Goal: Task Accomplishment & Management: Use online tool/utility

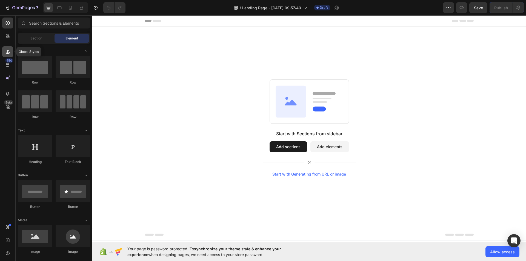
click at [8, 51] on icon at bounding box center [7, 51] width 5 height 5
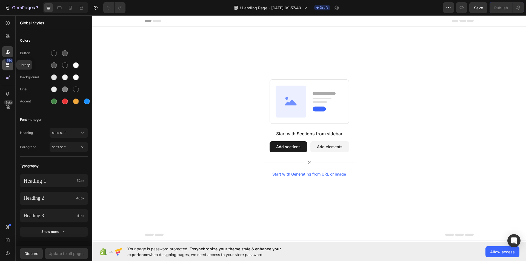
click at [7, 64] on icon at bounding box center [8, 65] width 4 height 4
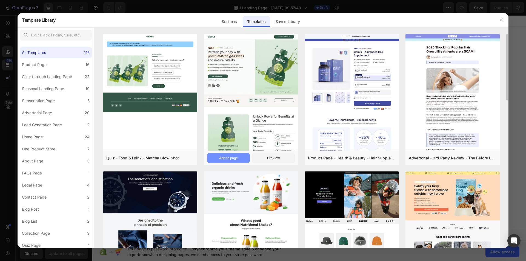
click at [237, 158] on div "Add to page" at bounding box center [228, 158] width 19 height 5
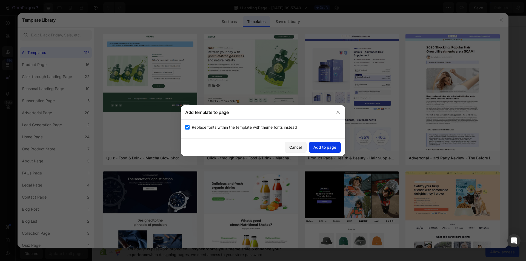
click at [331, 144] on button "Add to page" at bounding box center [325, 147] width 32 height 11
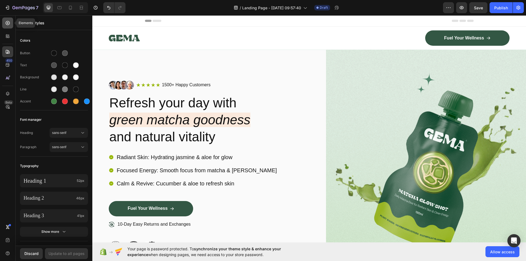
click at [9, 25] on icon at bounding box center [7, 22] width 5 height 5
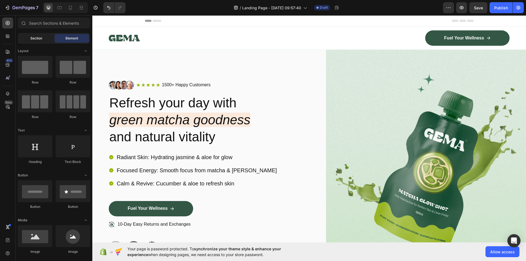
click at [35, 35] on div "Section" at bounding box center [36, 38] width 35 height 9
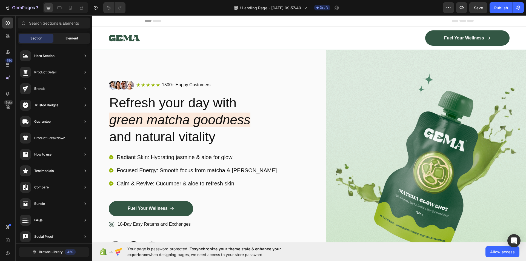
click at [67, 36] on span "Element" at bounding box center [72, 38] width 13 height 5
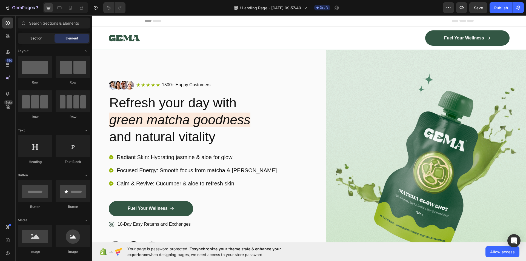
click at [36, 39] on span "Section" at bounding box center [36, 38] width 12 height 5
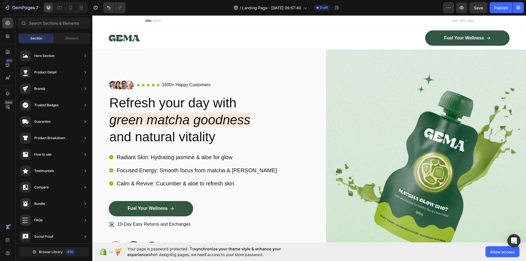
click at [187, 65] on div "Image Icon Icon Icon Icon Icon Icon List 1500+ Happy Customers Text Block Row R…" at bounding box center [209, 168] width 200 height 236
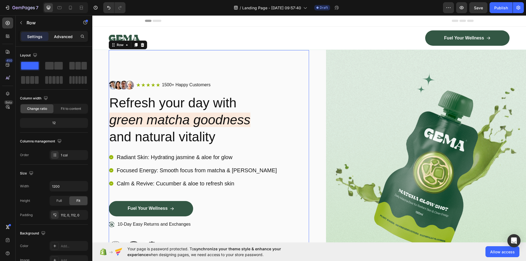
click at [55, 38] on p "Advanced" at bounding box center [63, 37] width 19 height 6
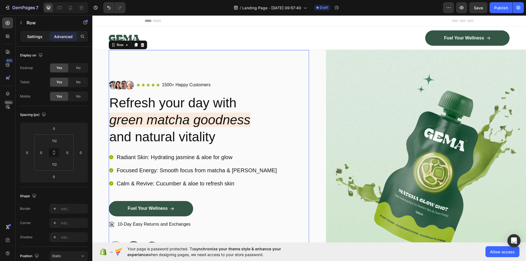
click at [38, 35] on p "Settings" at bounding box center [34, 37] width 15 height 6
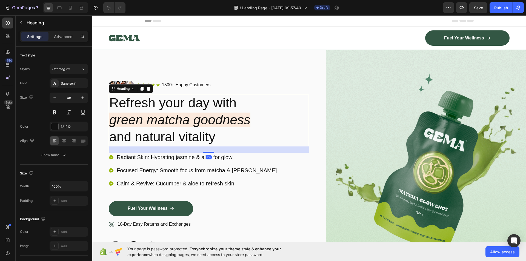
click at [257, 103] on h2 "Refresh your day with green matcha goodness and natural vitality" at bounding box center [209, 120] width 200 height 52
click at [173, 56] on div "Image Icon Icon Icon Icon Icon Icon List 1500+ Happy Customers Text Block Row R…" at bounding box center [209, 168] width 200 height 236
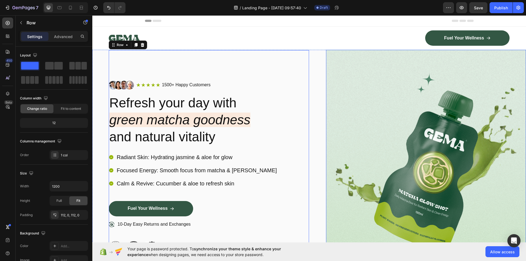
click at [409, 86] on img at bounding box center [426, 168] width 200 height 236
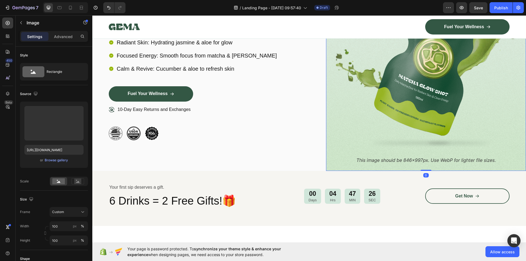
scroll to position [219, 0]
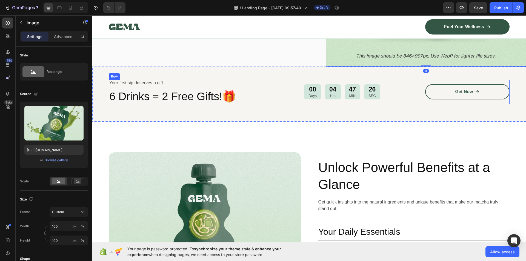
click at [206, 88] on div "Your first sip deserves a gift. Text Block 6 Drinks = 2 Free Gifts!🎁 Heading" at bounding box center [191, 92] width 165 height 24
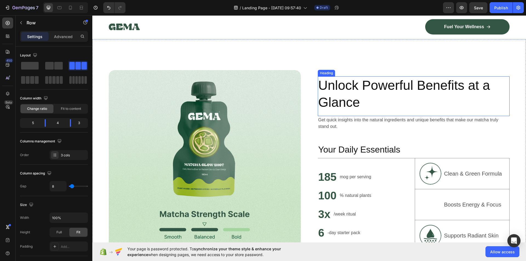
scroll to position [301, 0]
click at [372, 97] on h2 "Unlock Powerful Benefits at a Glance" at bounding box center [414, 93] width 192 height 35
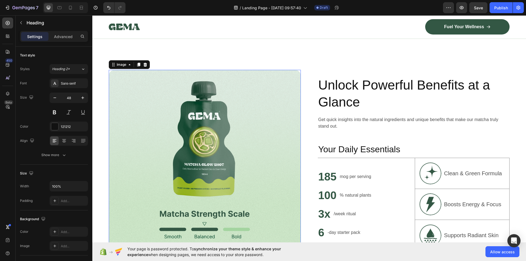
click at [223, 117] on img at bounding box center [205, 163] width 192 height 187
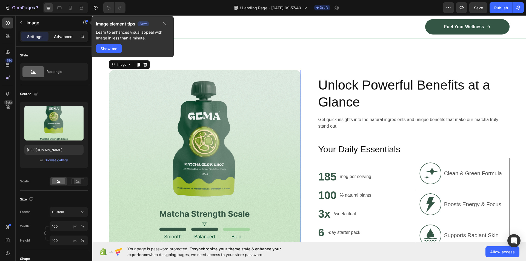
click at [66, 37] on p "Advanced" at bounding box center [63, 37] width 19 height 6
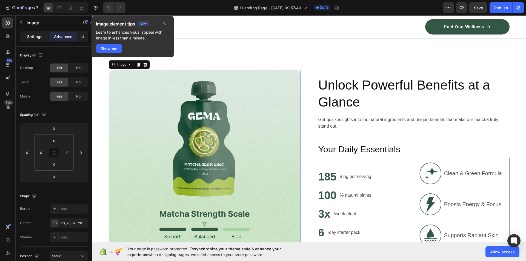
click at [43, 34] on div "Settings" at bounding box center [34, 36] width 27 height 9
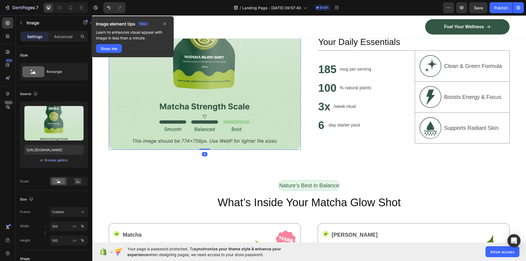
scroll to position [411, 0]
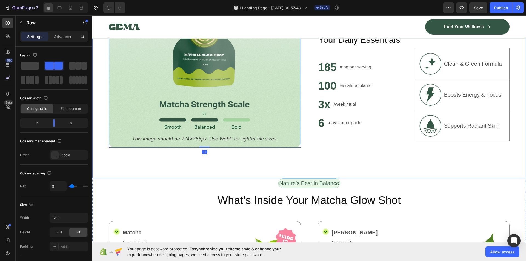
click at [351, 135] on div "185 Heading mog per serving Text Block Row 100 Heading % natural plants Text Bl…" at bounding box center [365, 95] width 95 height 93
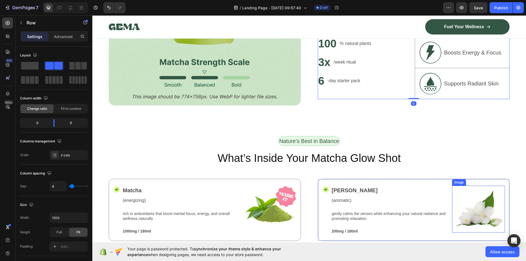
scroll to position [521, 0]
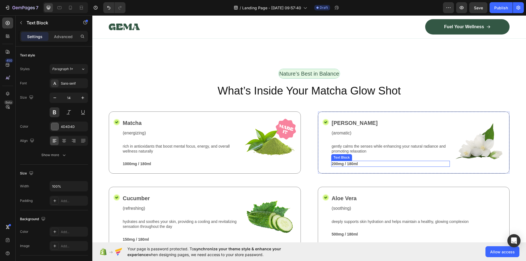
click at [426, 162] on p "200mg / 180ml" at bounding box center [391, 163] width 118 height 5
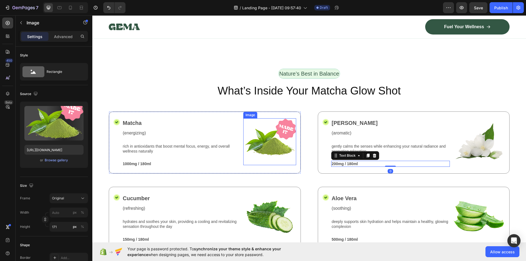
click at [246, 132] on img at bounding box center [269, 141] width 53 height 47
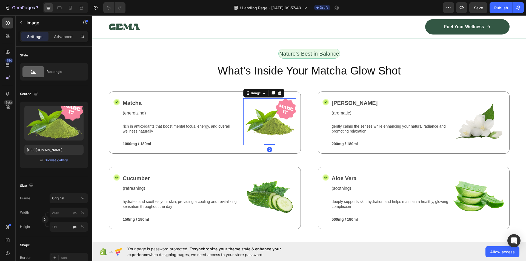
scroll to position [630, 0]
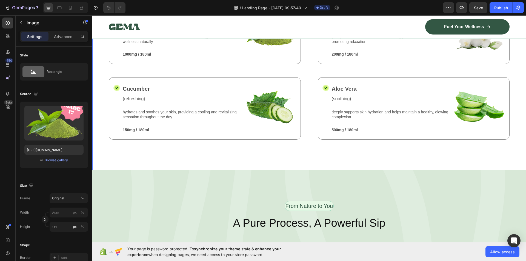
click at [218, 146] on div "Nature’s Best in Balance Text Block Row What’s Inside Your Matcha Glow Shot Hea…" at bounding box center [309, 64] width 434 height 211
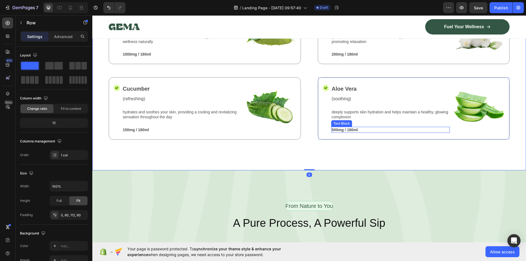
click at [387, 124] on div "deeply supports skin hydration and helps maintain a healthy, glowing complexion…" at bounding box center [390, 118] width 119 height 18
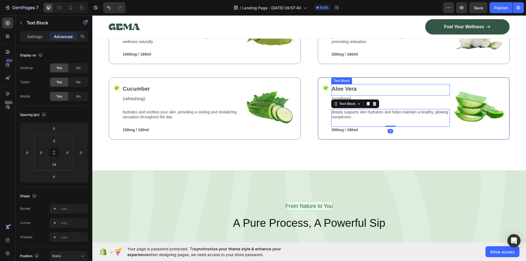
click at [376, 86] on p "Aloe Vera" at bounding box center [391, 89] width 118 height 8
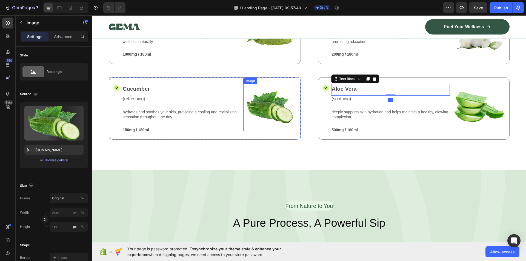
click at [252, 85] on img at bounding box center [269, 107] width 53 height 47
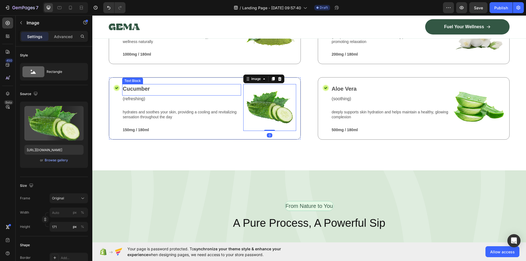
click at [193, 85] on p "Cucumber" at bounding box center [182, 89] width 118 height 8
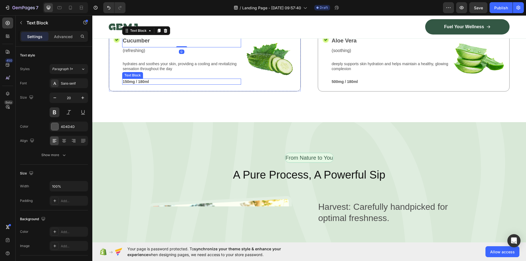
scroll to position [740, 0]
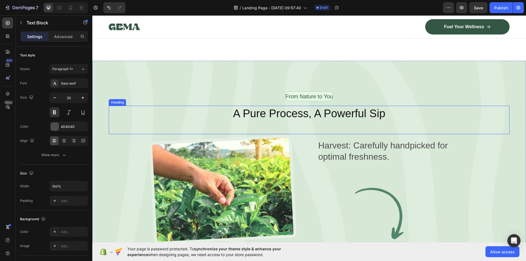
click at [177, 127] on div "A Pure Process, A Powerful Sip Heading" at bounding box center [309, 120] width 401 height 29
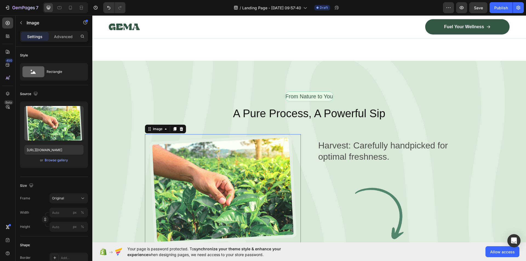
click at [193, 158] on img at bounding box center [223, 190] width 156 height 113
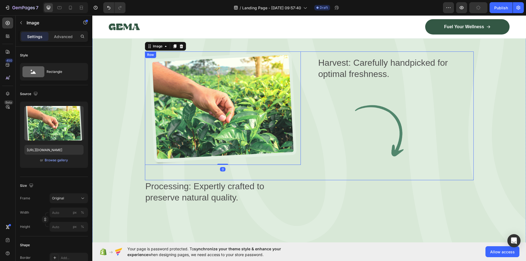
scroll to position [850, 0]
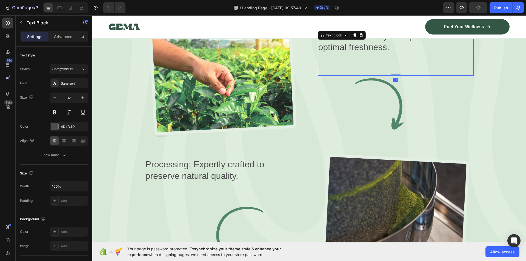
click at [365, 72] on div "Harvest: Carefully handpicked for optimal freshness. Text Block 0" at bounding box center [396, 53] width 156 height 46
click at [389, 84] on img at bounding box center [396, 104] width 156 height 57
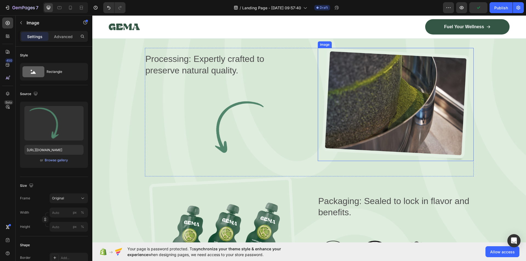
scroll to position [959, 0]
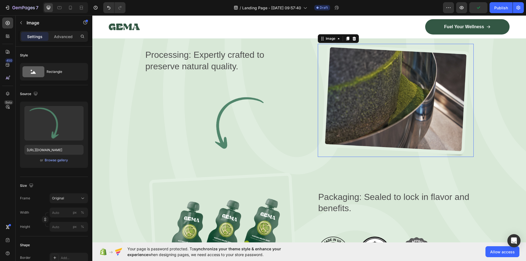
click at [381, 121] on img at bounding box center [396, 100] width 156 height 113
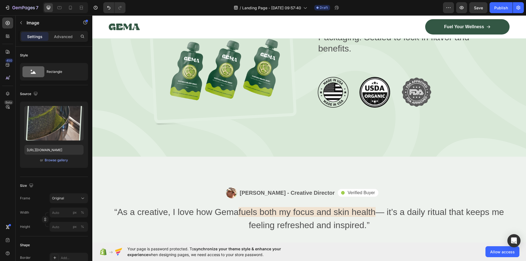
scroll to position [1179, 0]
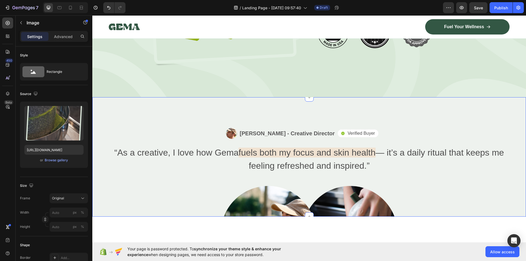
click at [180, 131] on div "Image Alex Carter - Creative Director Text Block Row" at bounding box center [240, 133] width 190 height 11
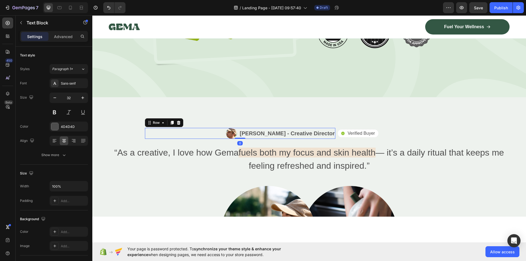
click at [186, 153] on p "“As a creative, I love how Gema fuels both my focus and skin health — it’s a da…" at bounding box center [309, 159] width 400 height 26
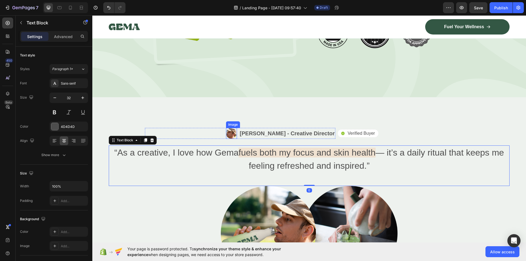
click at [237, 130] on img at bounding box center [231, 133] width 11 height 11
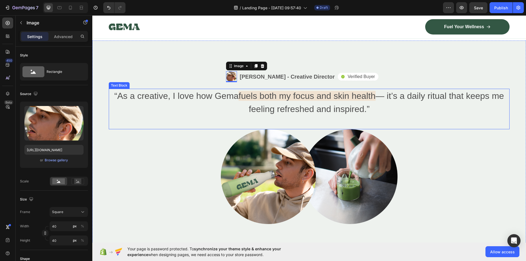
scroll to position [1425, 0]
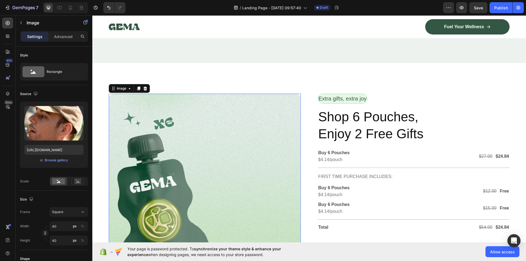
click at [294, 97] on img at bounding box center [205, 190] width 192 height 192
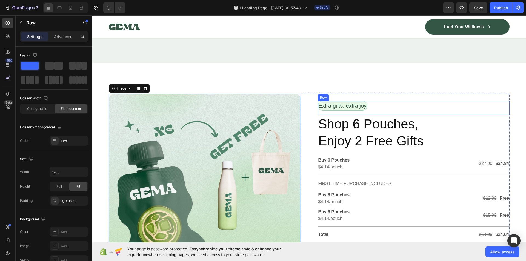
click at [357, 112] on div "Extra gifts, extra joy Text Block Row" at bounding box center [414, 108] width 192 height 14
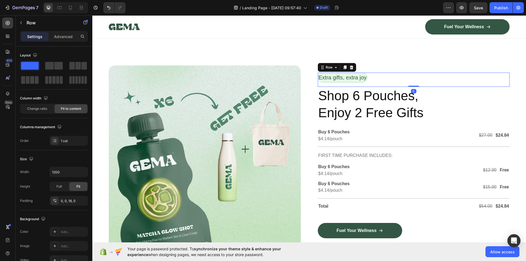
scroll to position [1535, 0]
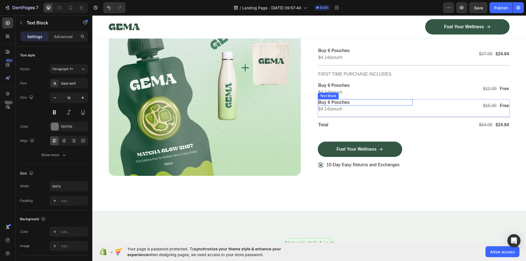
click at [362, 90] on p "$4.14/pouch" at bounding box center [365, 93] width 94 height 6
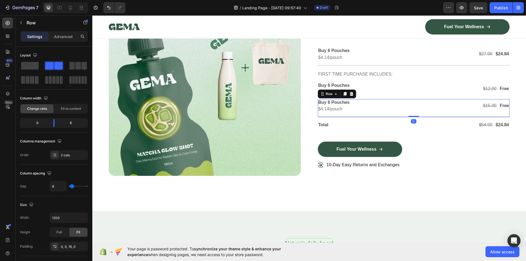
click at [350, 112] on div "Buy 6 Pouches Text Block $4.14/pouch Text Block $15.00 Text Block Free Text Blo…" at bounding box center [414, 108] width 192 height 18
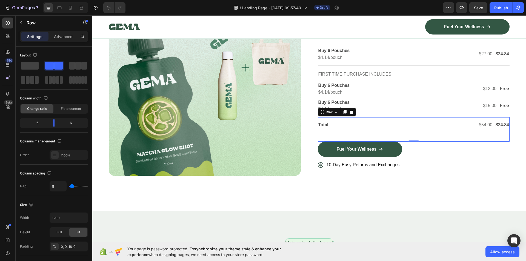
click at [345, 133] on div "Total Text Block $54.00 Text Block $24.84 Text Block Row Row 0" at bounding box center [414, 129] width 192 height 24
click at [345, 156] on div "Fuel Your Wellness Button" at bounding box center [414, 152] width 192 height 20
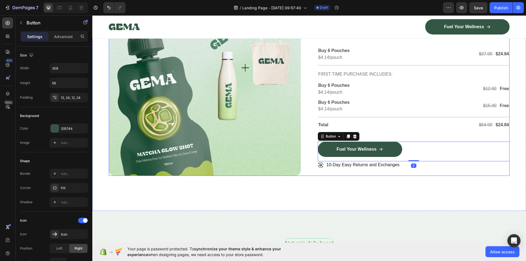
click at [347, 173] on div "Extra gifts, extra joy Text Block Row Shop 6 Pouches, Enjoy 2 Free Gifts Headin…" at bounding box center [414, 80] width 192 height 192
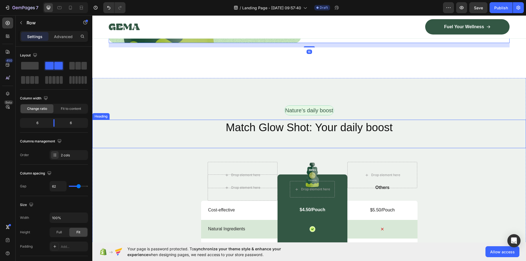
scroll to position [1672, 0]
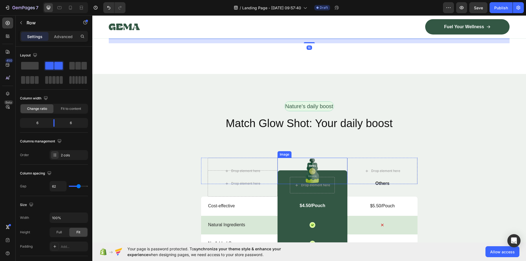
click at [288, 173] on div at bounding box center [313, 171] width 70 height 26
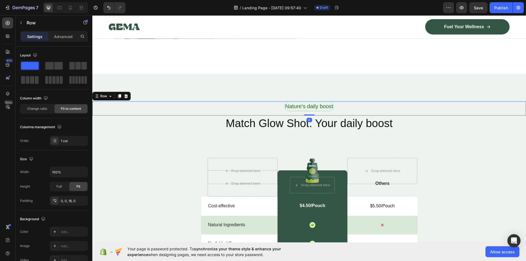
click at [280, 113] on div "Nature’s daily boost Text Block Row 0" at bounding box center [309, 108] width 434 height 14
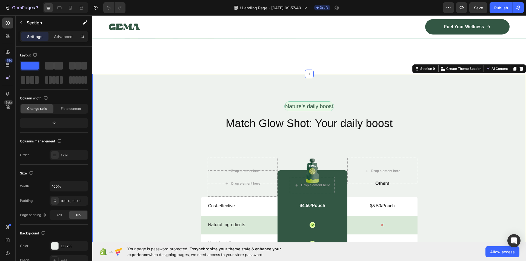
click at [247, 149] on div "Nature’s daily boost Text Block Row Match Glow Shot: Your daily boost Heading D…" at bounding box center [309, 242] width 434 height 283
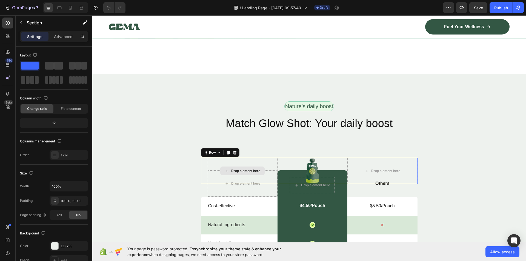
click at [246, 160] on div "Drop element here" at bounding box center [243, 171] width 70 height 26
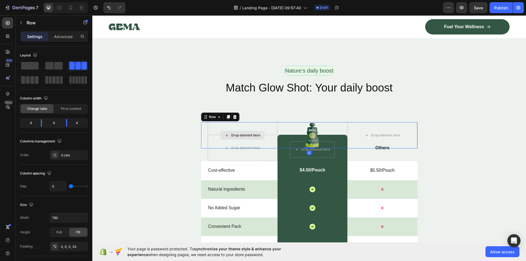
scroll to position [1809, 0]
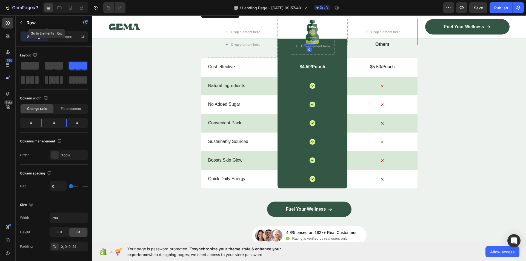
click at [20, 26] on button "button" at bounding box center [21, 22] width 9 height 9
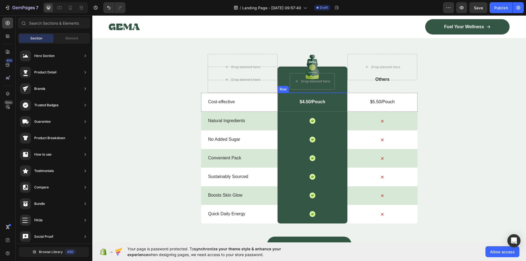
scroll to position [1672, 0]
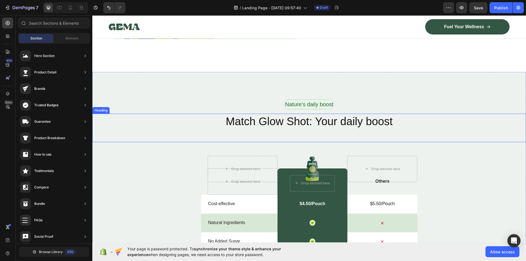
click at [241, 120] on h2 "Match Glow Shot: Your daily boost" at bounding box center [309, 121] width 434 height 15
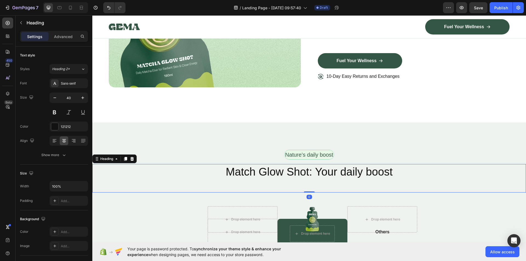
scroll to position [1507, 0]
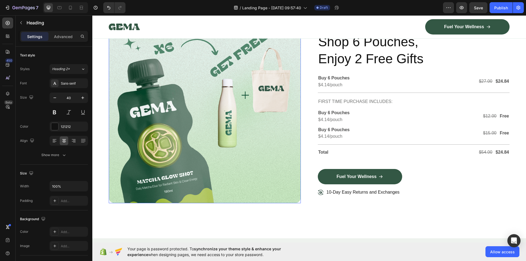
click at [238, 107] on img at bounding box center [205, 108] width 192 height 192
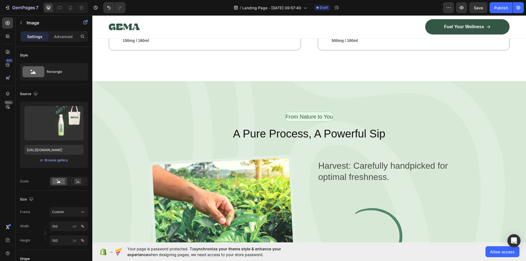
scroll to position [713, 0]
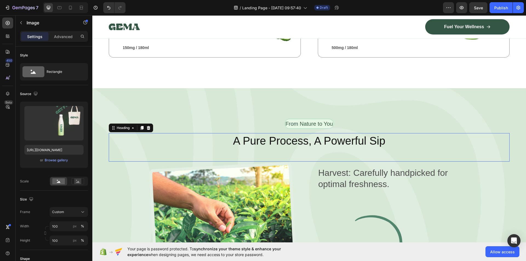
click at [318, 148] on div "A Pure Process, A Powerful Sip Heading 0" at bounding box center [309, 147] width 401 height 29
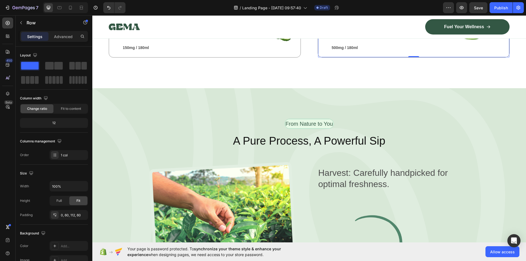
click at [318, 44] on div "Icon Aloe Vera Text Block (soothing) Text Block deeply supports skin hydration …" at bounding box center [414, 26] width 192 height 62
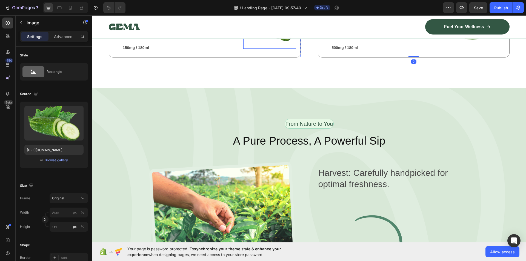
click at [277, 45] on img at bounding box center [269, 25] width 53 height 47
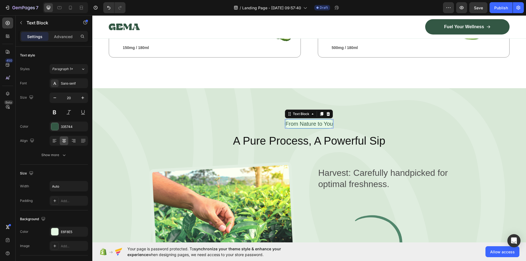
click at [330, 120] on p "From Nature to You" at bounding box center [309, 124] width 47 height 8
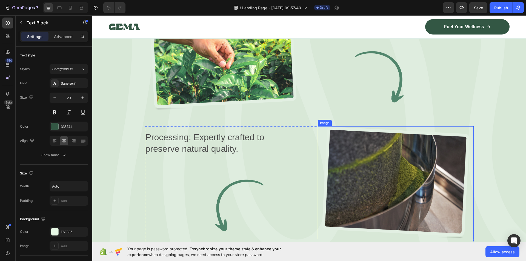
scroll to position [877, 0]
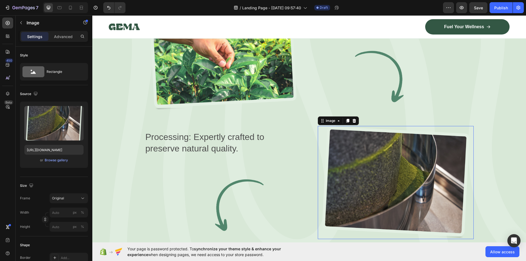
click at [375, 142] on img at bounding box center [396, 182] width 156 height 113
click at [258, 145] on p "Processing: Expertly crafted to preserve natural quality." at bounding box center [223, 143] width 155 height 23
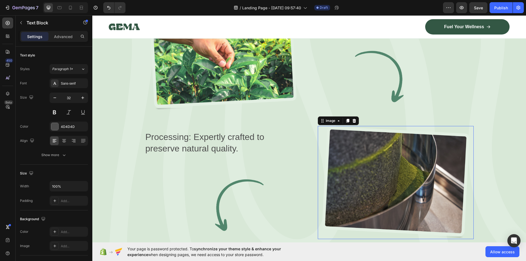
click at [408, 145] on img at bounding box center [396, 182] width 156 height 113
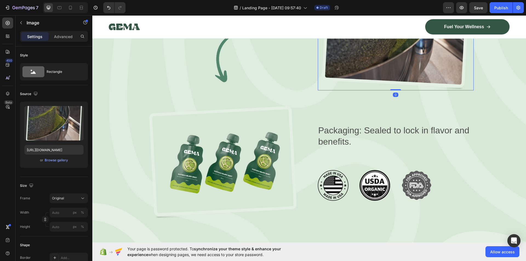
scroll to position [1041, 0]
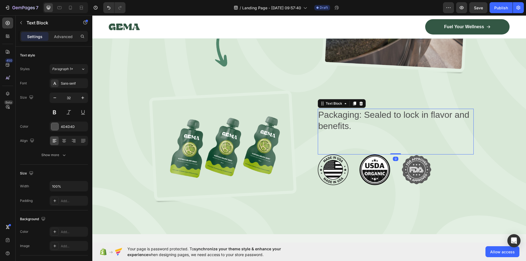
click at [323, 144] on div "Packaging: Sealed to lock in flavor and benefits. Text Block 0" at bounding box center [396, 132] width 156 height 46
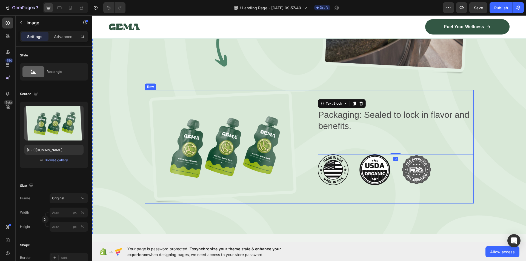
click at [255, 129] on img at bounding box center [223, 146] width 156 height 113
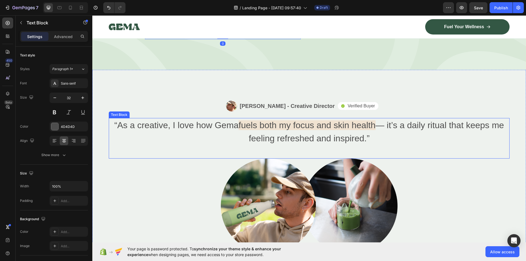
click at [318, 156] on div "“As a creative, I love how Gema fuels both my focus and skin health — it’s a da…" at bounding box center [309, 138] width 401 height 41
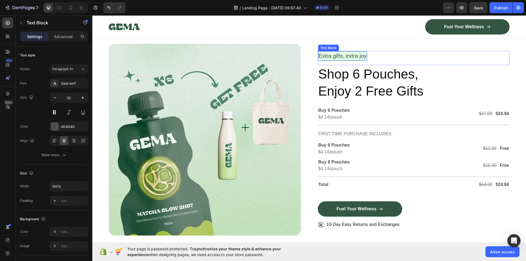
scroll to position [1562, 0]
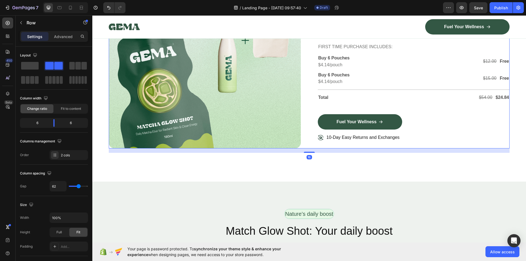
click at [374, 144] on div "Extra gifts, extra joy Text Block Row Shop 6 Pouches, Enjoy 2 Free Gifts Headin…" at bounding box center [414, 53] width 192 height 192
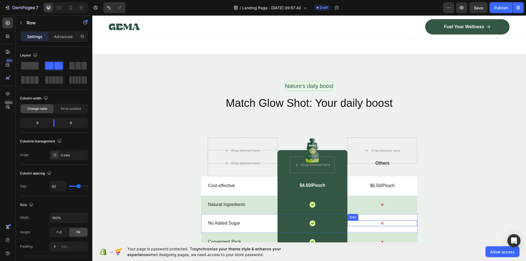
scroll to position [1727, 0]
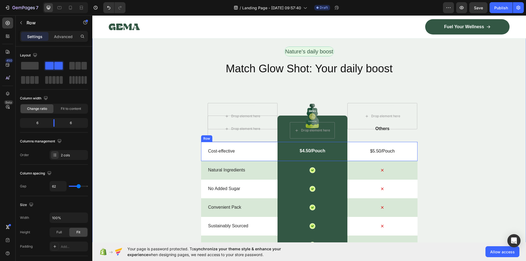
click at [348, 143] on div "$5.50/Pouch Text Block" at bounding box center [383, 151] width 70 height 19
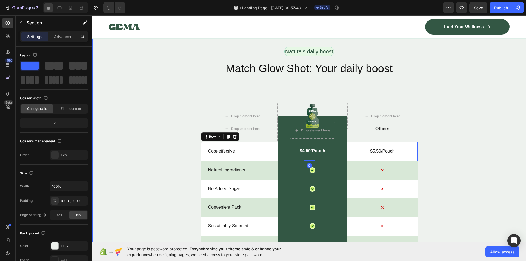
click at [473, 125] on div "Nature’s daily boost Text Block Row Match Glow Shot: Your daily boost Heading D…" at bounding box center [309, 188] width 434 height 283
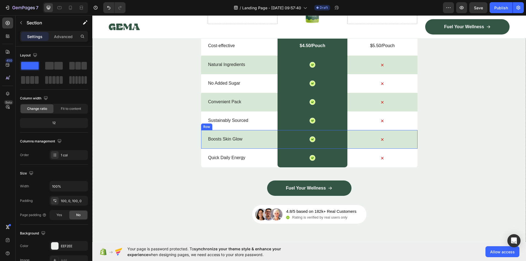
scroll to position [1891, 0]
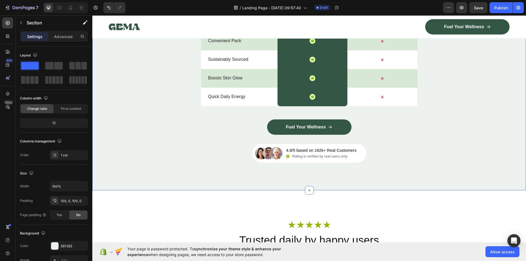
click at [386, 155] on div "Nature’s daily boost Text Block Row Match Glow Shot: Your daily boost Heading D…" at bounding box center [309, 21] width 434 height 283
click at [360, 174] on div "Nature’s daily boost Text Block Row Match Glow Shot: Your daily boost Heading D…" at bounding box center [309, 22] width 434 height 338
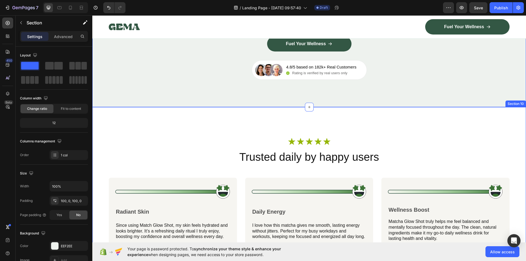
scroll to position [2056, 0]
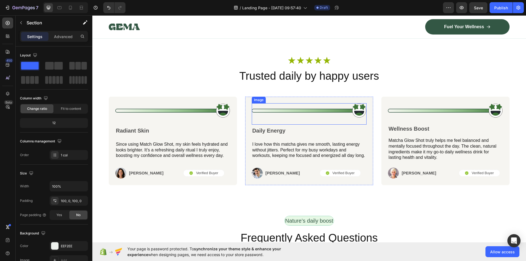
click at [342, 117] on img at bounding box center [309, 110] width 115 height 15
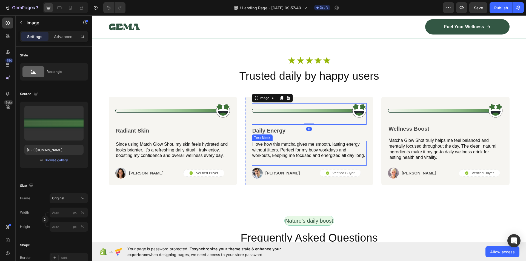
click at [360, 141] on div "I love how this matcha gives me smooth, lasting energy without jitters. Perfect…" at bounding box center [309, 150] width 115 height 18
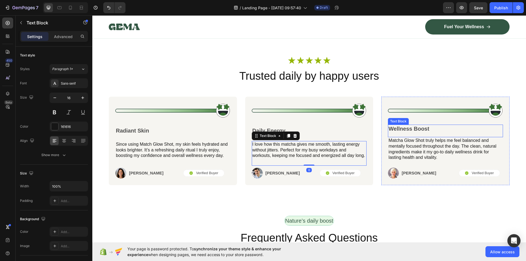
click at [437, 125] on div "Wellness Boost" at bounding box center [445, 129] width 115 height 8
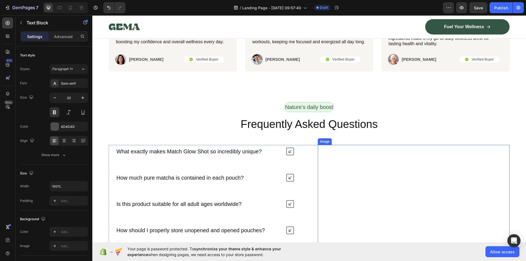
scroll to position [2220, 0]
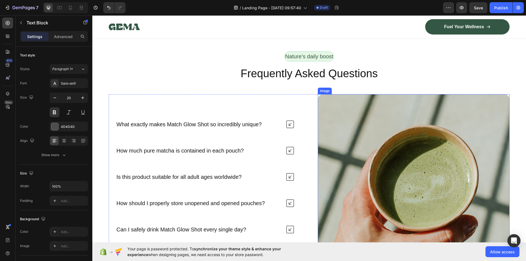
click at [369, 178] on img at bounding box center [414, 190] width 192 height 192
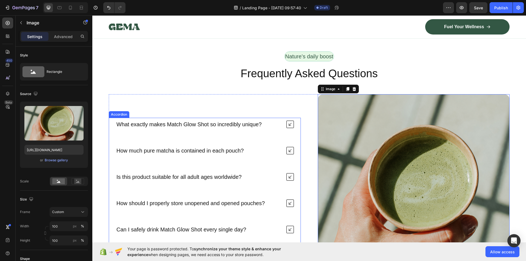
click at [239, 143] on div "What exactly makes Match Glow Shot so incredibly unique? How much pure matcha i…" at bounding box center [205, 190] width 192 height 145
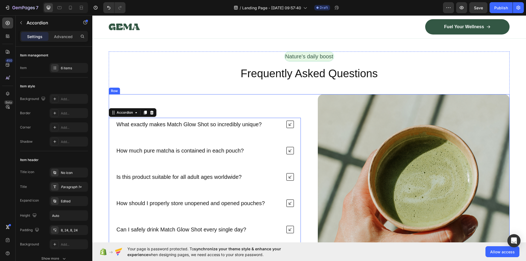
click at [244, 103] on div "What exactly makes Match Glow Shot so incredibly unique? How much pure matcha i…" at bounding box center [205, 190] width 192 height 192
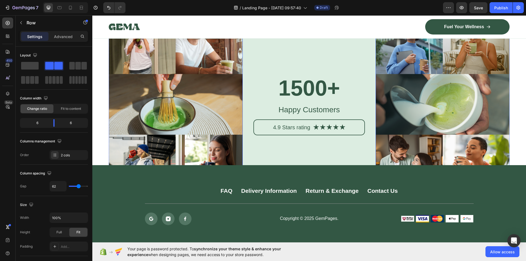
click at [243, 133] on div "1500+ Heading Happy Customers Text Block 4.9 Stars rating Text Block Icon Icon …" at bounding box center [310, 104] width 134 height 182
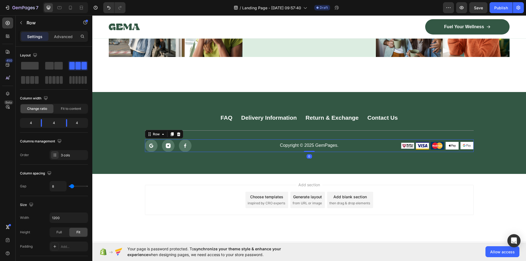
click at [263, 140] on div "Copyright © 2025 GemPages. Text Block" at bounding box center [309, 146] width 108 height 13
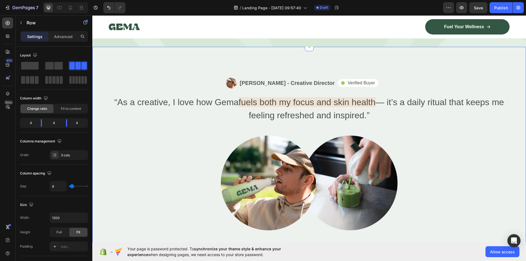
scroll to position [1134, 0]
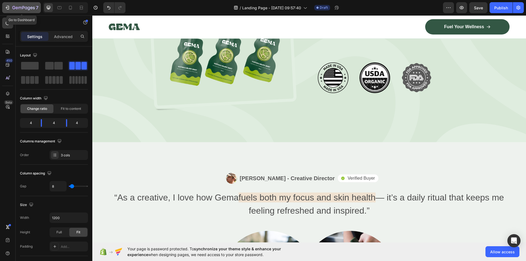
click at [3, 5] on button "7" at bounding box center [21, 7] width 39 height 11
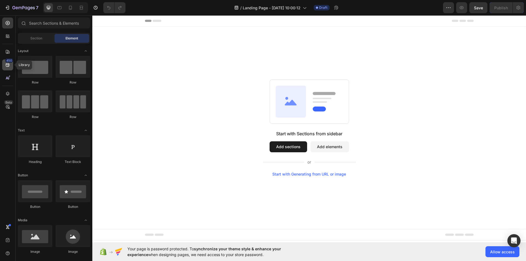
click at [4, 69] on div "450" at bounding box center [7, 64] width 11 height 11
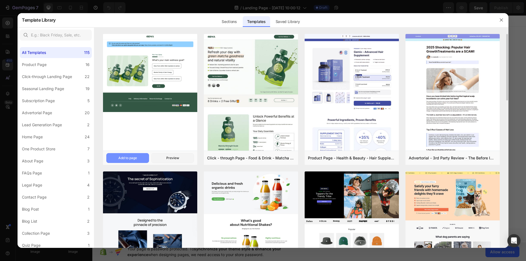
click at [138, 160] on button "Add to page" at bounding box center [127, 158] width 43 height 10
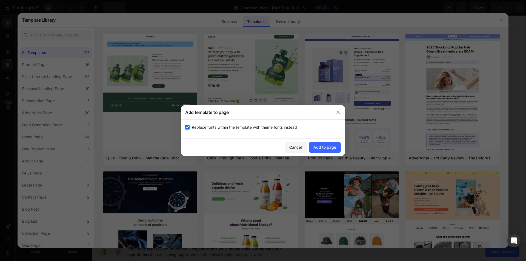
click at [347, 146] on div at bounding box center [263, 130] width 526 height 261
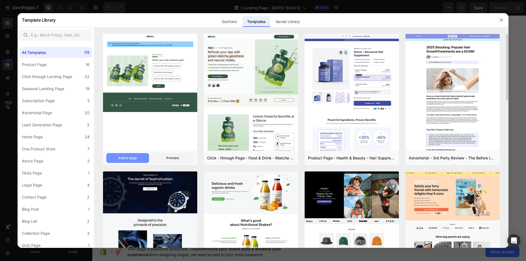
click at [136, 158] on div "Add to page" at bounding box center [127, 158] width 19 height 5
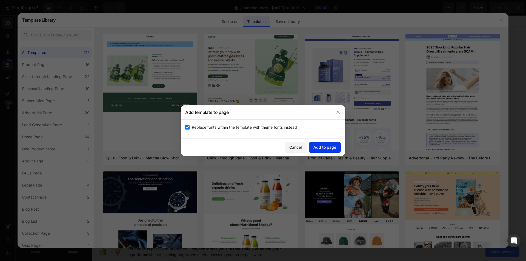
click at [323, 149] on div "Add to page" at bounding box center [325, 147] width 23 height 6
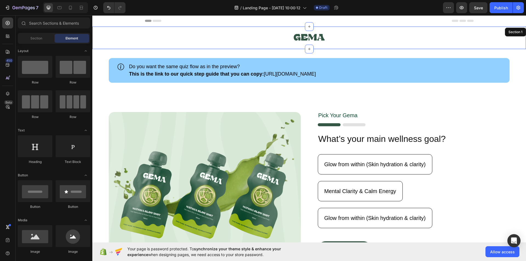
scroll to position [11, 0]
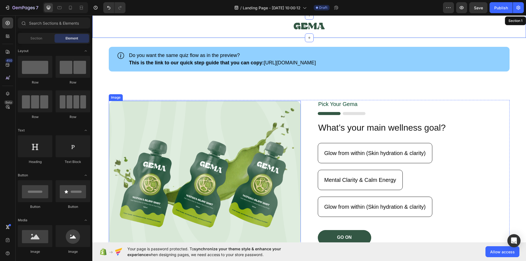
click at [259, 136] on img at bounding box center [205, 173] width 192 height 144
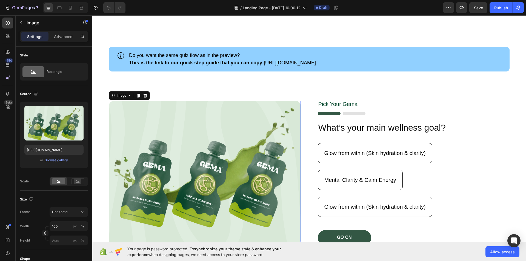
scroll to position [121, 0]
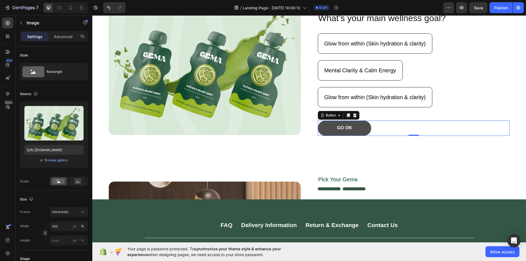
click at [348, 125] on button "GO ON" at bounding box center [344, 128] width 53 height 15
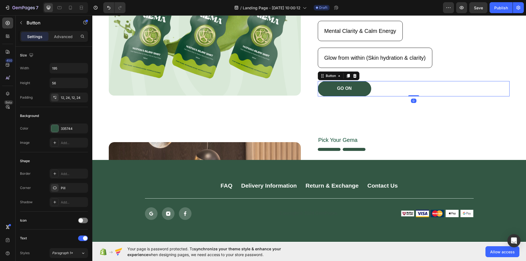
scroll to position [230, 0]
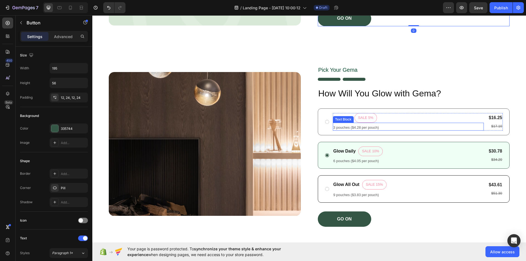
click at [346, 123] on div "3 pouches ($4.28 per pouch) Text Block" at bounding box center [408, 127] width 151 height 8
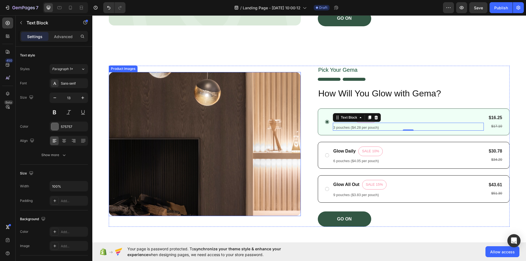
click at [219, 99] on img at bounding box center [205, 144] width 192 height 144
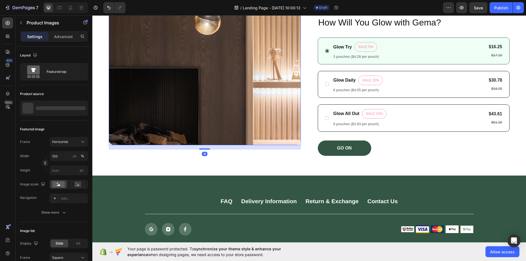
scroll to position [340, 0]
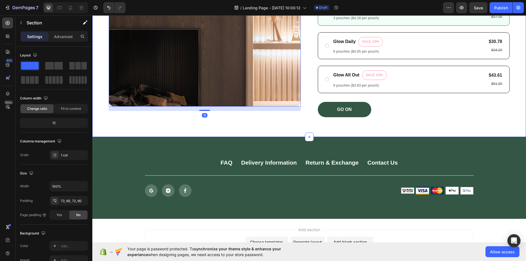
click at [230, 119] on div "Product Images 16 Pick Your Gema Text Block Image How Will You Glow with Gema? …" at bounding box center [309, 36] width 434 height 201
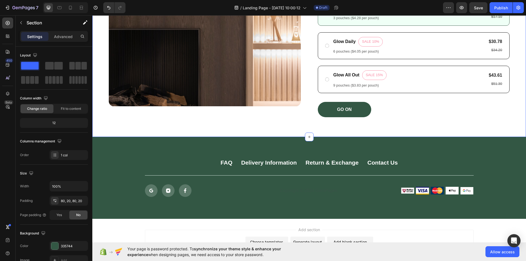
click at [240, 153] on div "FAQ Button Delivery Information Button Return & Exchange Button Contact Us Butt…" at bounding box center [309, 178] width 434 height 82
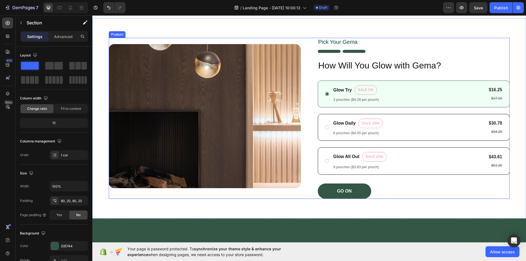
scroll to position [121, 0]
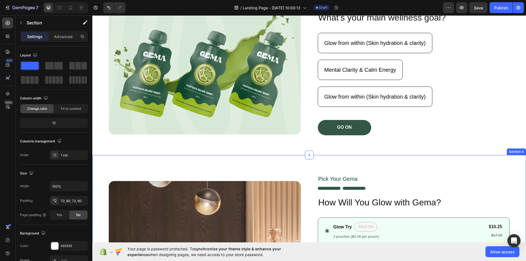
click at [349, 154] on div "Image Pick Your Gema Text Block Image What’s your main wellness goal? Heading G…" at bounding box center [309, 62] width 434 height 185
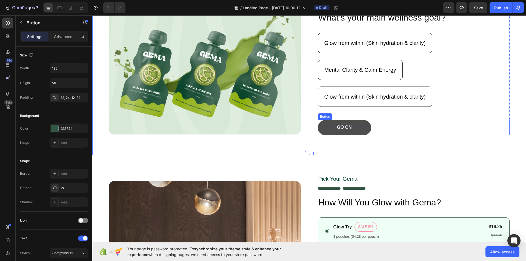
click at [350, 127] on button "GO ON" at bounding box center [344, 127] width 53 height 15
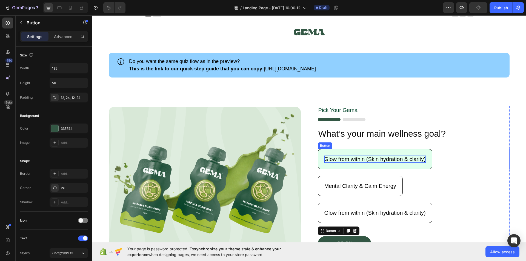
scroll to position [0, 0]
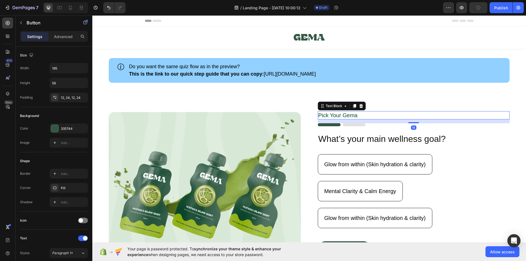
click at [341, 113] on p "Pick Your Gema" at bounding box center [413, 115] width 191 height 7
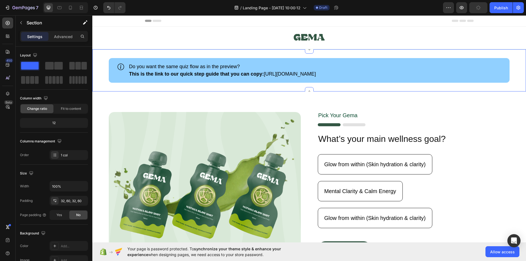
click at [191, 53] on div "Icon Do you want the same quiz flow as in the preview? This is the link to our …" at bounding box center [309, 70] width 434 height 42
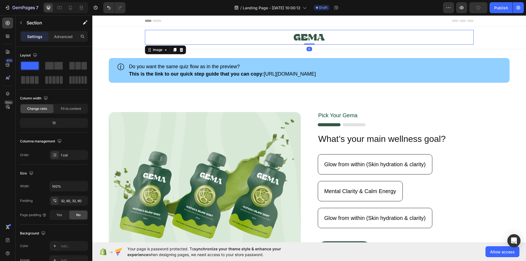
click at [180, 38] on link at bounding box center [309, 37] width 329 height 15
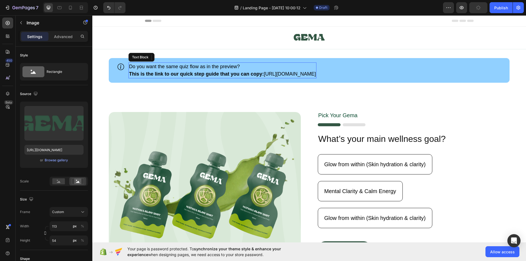
click at [191, 62] on div "Do you want the same quiz flow as in the preview? This is the link to our quick…" at bounding box center [223, 70] width 188 height 16
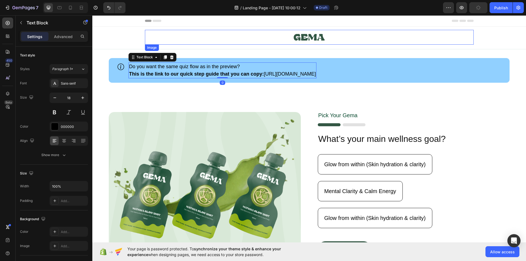
click at [199, 43] on link at bounding box center [309, 37] width 329 height 15
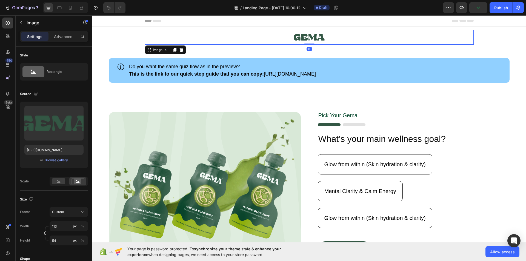
click at [266, 41] on link at bounding box center [309, 37] width 329 height 15
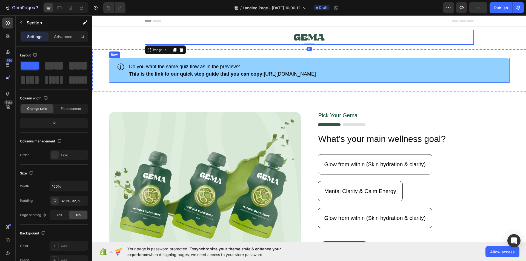
click at [236, 87] on div "Icon Do you want the same quiz flow as in the preview? This is the link to our …" at bounding box center [309, 70] width 434 height 42
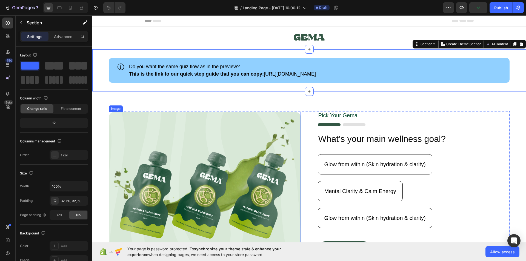
click at [232, 129] on img at bounding box center [205, 184] width 192 height 144
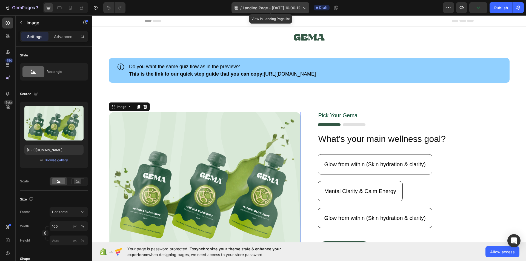
click at [263, 8] on span "Landing Page - [DATE] 10:00:12" at bounding box center [272, 8] width 58 height 6
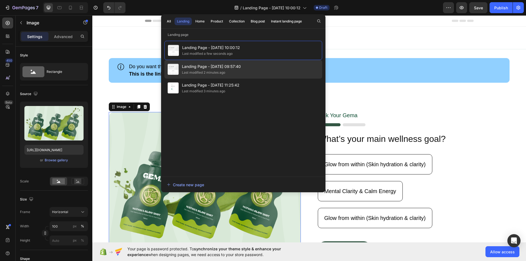
click at [229, 66] on span "Landing Page - [DATE] 09:57:40" at bounding box center [211, 66] width 59 height 7
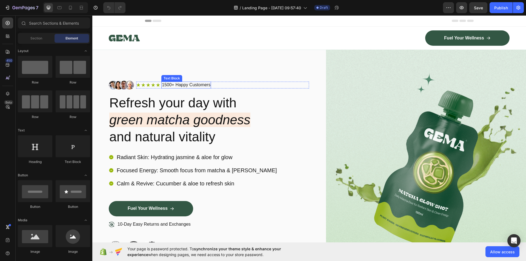
click at [183, 85] on p "1500+ Happy Customers" at bounding box center [186, 85] width 49 height 6
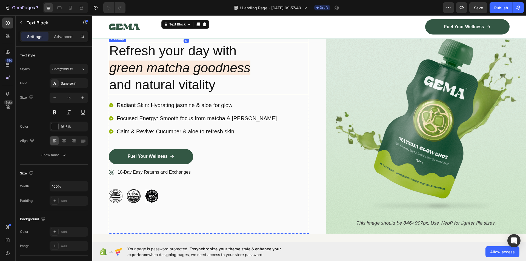
click at [213, 169] on div "10-Day Easy Returns and Exchanges" at bounding box center [209, 179] width 200 height 21
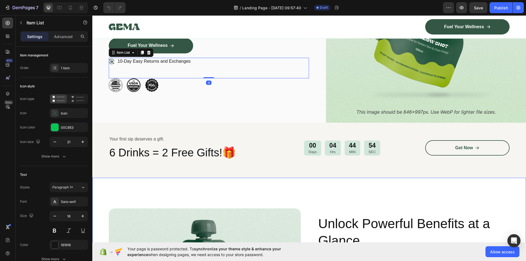
scroll to position [219, 0]
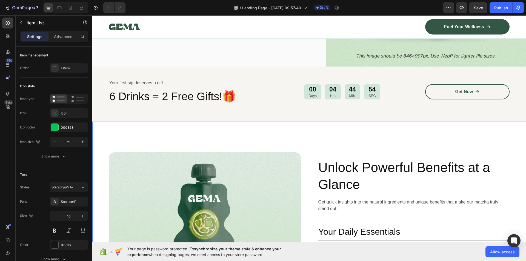
click at [223, 135] on div "Image Unlock Powerful Benefits at a Glance Heading Get quick insights into the …" at bounding box center [309, 246] width 434 height 249
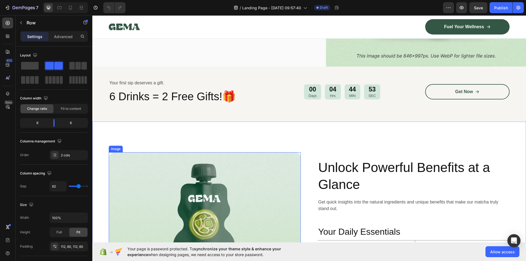
click at [220, 169] on img at bounding box center [205, 245] width 192 height 187
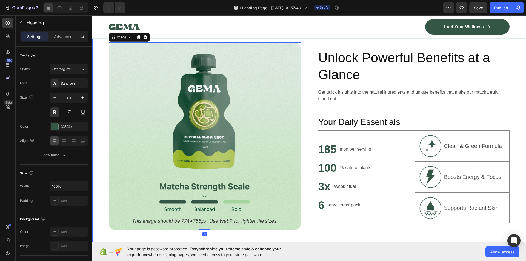
click at [326, 150] on h2 "185" at bounding box center [327, 149] width 19 height 15
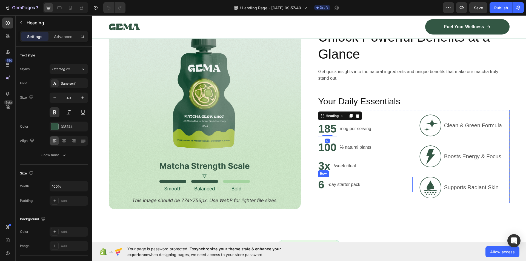
scroll to position [384, 0]
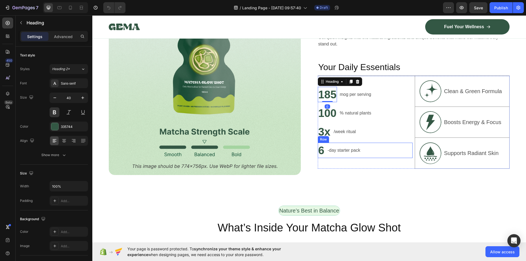
click at [352, 160] on div "185 Heading 0 mog per serving Text Block Row 100 Heading % natural plants Text …" at bounding box center [365, 122] width 95 height 93
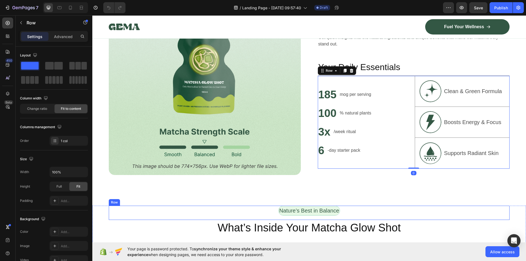
click at [340, 217] on div "Nature’s Best in Balance Text Block" at bounding box center [309, 213] width 62 height 14
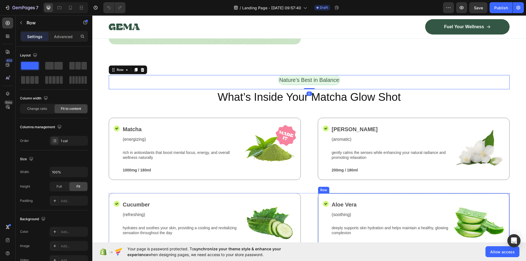
scroll to position [521, 0]
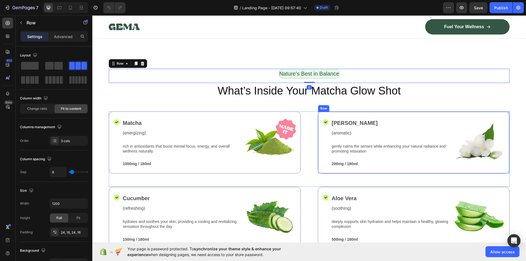
click at [323, 158] on div "Icon" at bounding box center [326, 142] width 7 height 49
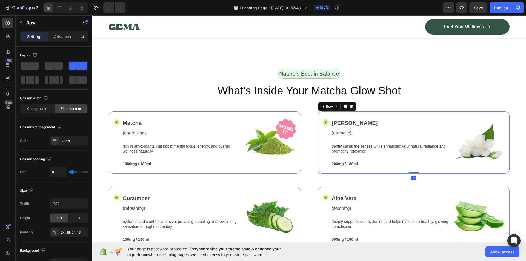
click at [271, 157] on img at bounding box center [269, 141] width 53 height 47
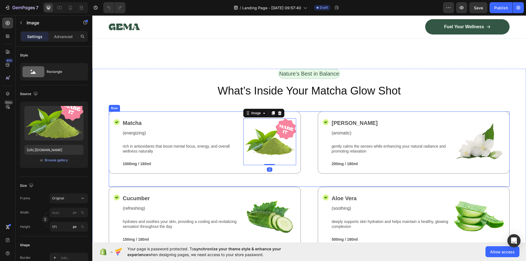
click at [260, 197] on img at bounding box center [269, 217] width 53 height 47
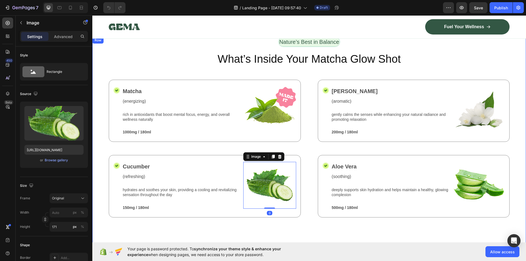
scroll to position [603, 0]
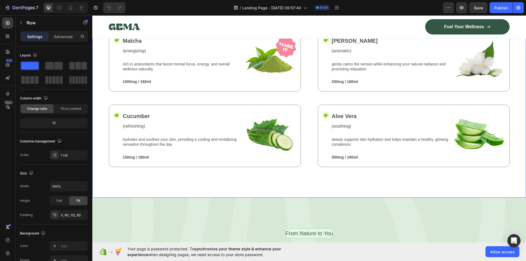
click at [209, 167] on div "Nature’s Best in Balance Text Block Row What’s Inside Your Matcha Glow Shot Hea…" at bounding box center [309, 92] width 434 height 211
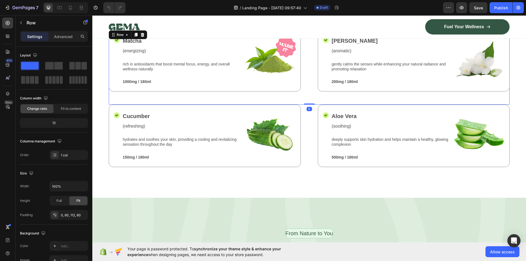
click at [192, 102] on div "Icon Matcha Text Block (energizing) Text Block rich in antioxidants that boost …" at bounding box center [309, 66] width 401 height 75
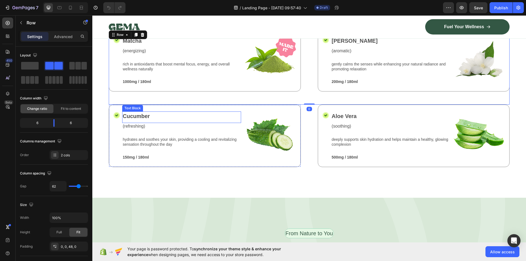
click at [185, 124] on p "(refreshing)" at bounding box center [182, 127] width 118 height 6
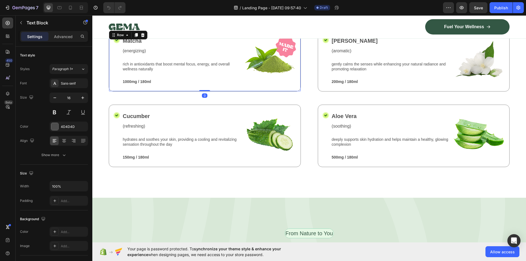
click at [180, 89] on div "Icon Matcha Text Block (energizing) Text Block rich in antioxidants that boost …" at bounding box center [205, 60] width 192 height 62
click at [150, 61] on div "rich in antioxidants that boost mental focus, energy, and overall wellness natu…" at bounding box center [181, 66] width 119 height 11
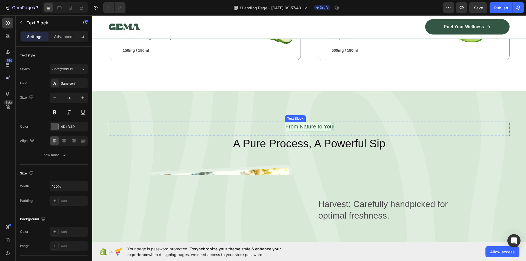
scroll to position [713, 0]
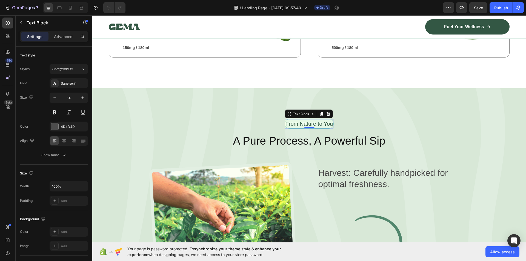
click at [323, 125] on p "From Nature to You" at bounding box center [309, 124] width 47 height 8
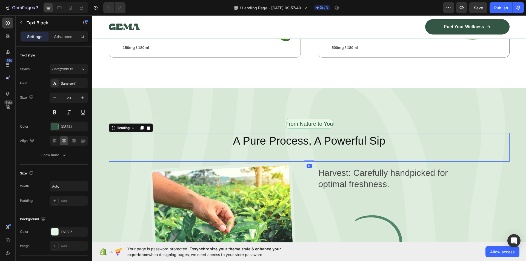
click at [304, 143] on h2 "A Pure Process, A Powerful Sip" at bounding box center [309, 140] width 401 height 15
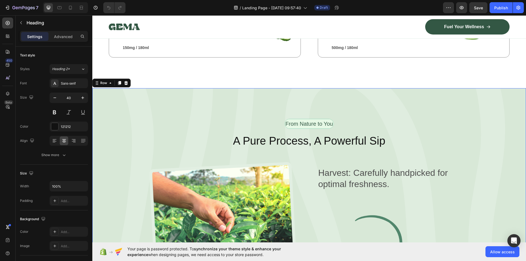
click at [179, 96] on div "From Nature to You Text Block Row A Pure Process, A Powerful Sip Heading Image …" at bounding box center [309, 258] width 434 height 340
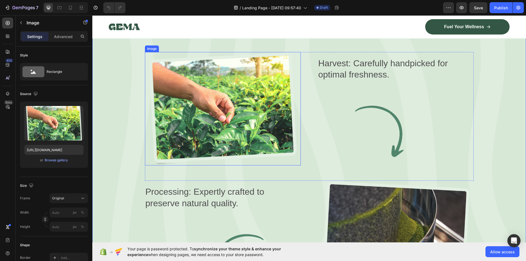
click at [177, 94] on img at bounding box center [223, 108] width 156 height 113
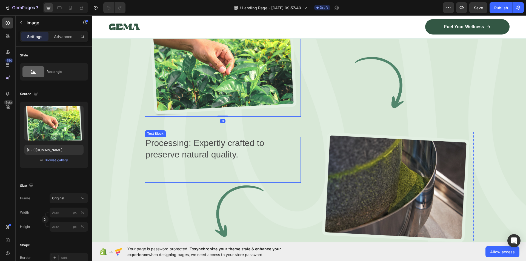
scroll to position [932, 0]
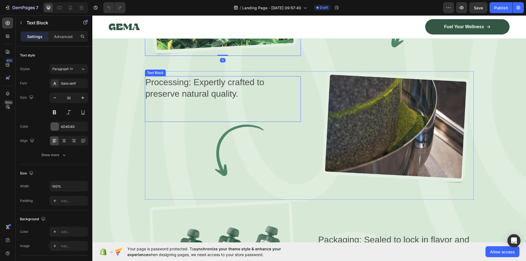
click at [208, 119] on div "Processing: Expertly crafted to preserve natural quality. Text Block" at bounding box center [223, 99] width 156 height 46
click at [228, 152] on img at bounding box center [223, 150] width 156 height 57
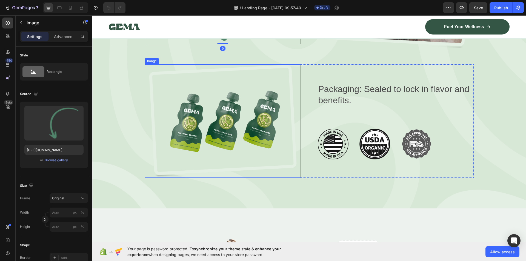
scroll to position [1069, 0]
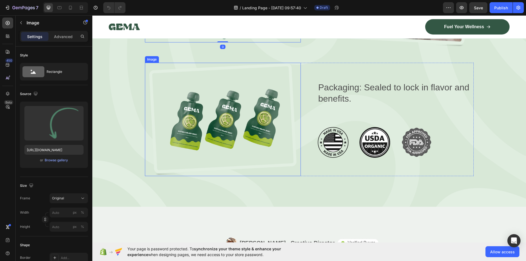
click at [245, 170] on img at bounding box center [223, 119] width 156 height 113
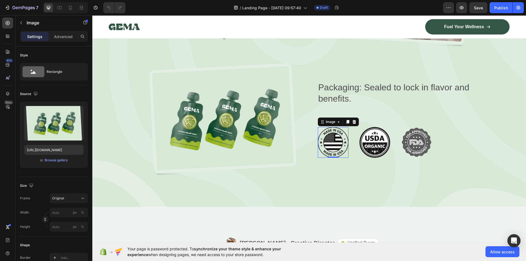
click at [333, 145] on img at bounding box center [333, 142] width 31 height 31
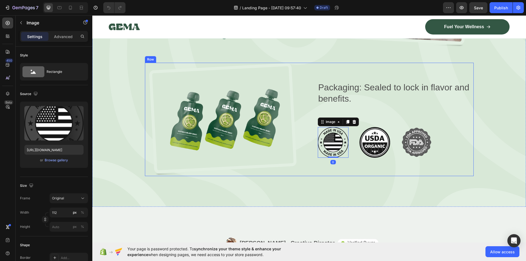
scroll to position [1179, 0]
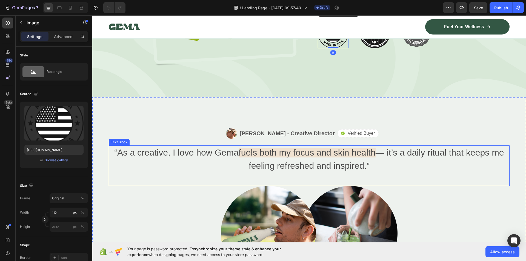
click at [290, 173] on div "“As a creative, I love how Gema fuels both my focus and skin health — it’s a da…" at bounding box center [309, 166] width 401 height 41
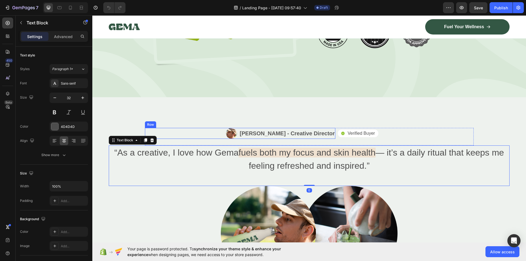
click at [213, 119] on div "Image [PERSON_NAME] - Creative Director Text Block Row Icon Verified Buyer Text…" at bounding box center [309, 204] width 434 height 214
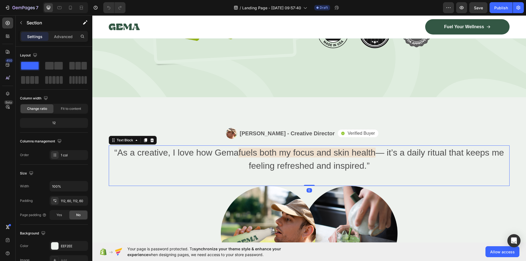
click at [208, 173] on div "“As a creative, I love how Gema fuels both my focus and skin health — it’s a da…" at bounding box center [309, 166] width 401 height 41
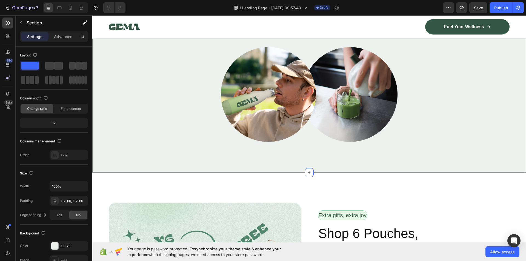
click at [175, 160] on div "Image [PERSON_NAME] - Creative Director Text Block Row Icon Verified Buyer Text…" at bounding box center [309, 65] width 434 height 214
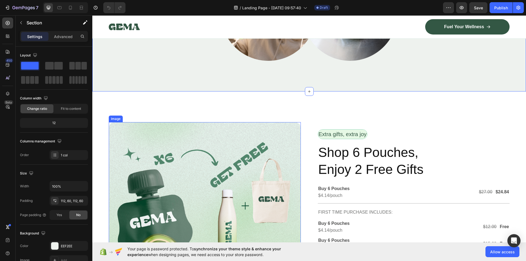
click at [229, 178] on img at bounding box center [205, 218] width 192 height 192
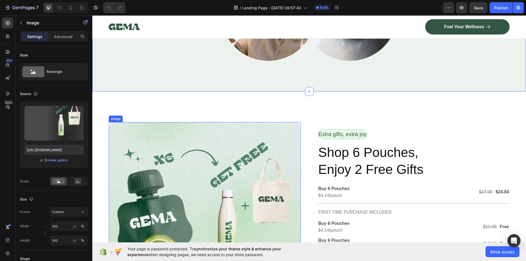
scroll to position [1398, 0]
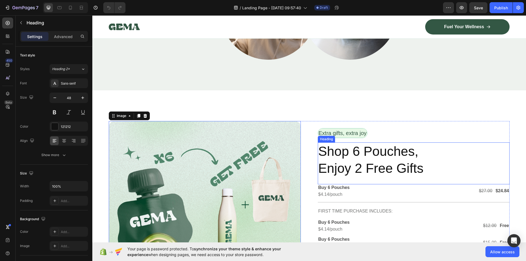
click at [355, 170] on h2 "Shop 6 Pouches, Enjoy 2 Free Gifts" at bounding box center [414, 160] width 192 height 35
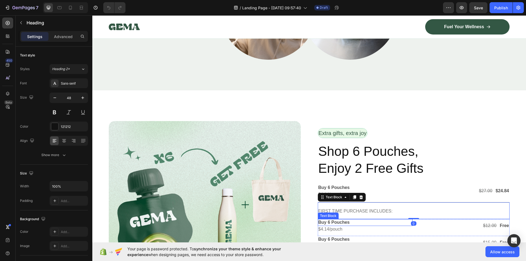
click at [347, 218] on div "Extra gifts, extra joy Text Block Row Shop 6 Pouches, Enjoy 2 Free Gifts Headin…" at bounding box center [414, 217] width 192 height 192
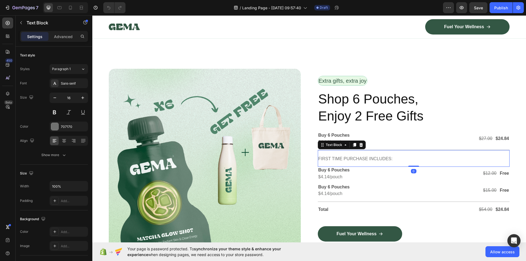
scroll to position [1507, 0]
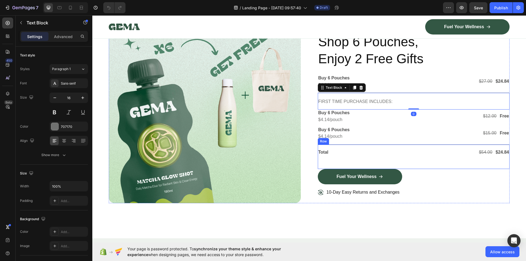
click at [355, 153] on p "Total" at bounding box center [365, 153] width 94 height 6
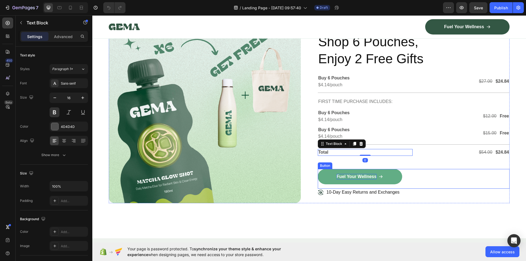
click at [352, 175] on p "Fuel Your Wellness" at bounding box center [357, 177] width 40 height 6
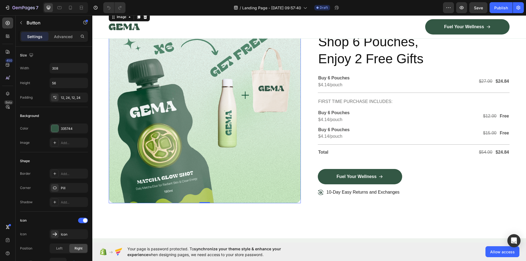
click at [221, 168] on img at bounding box center [205, 108] width 192 height 192
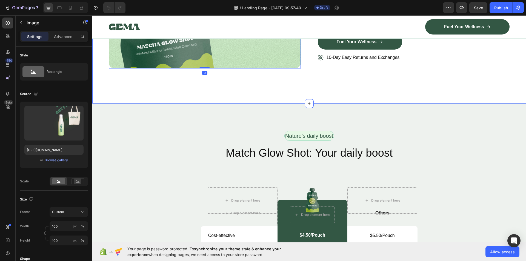
scroll to position [1644, 0]
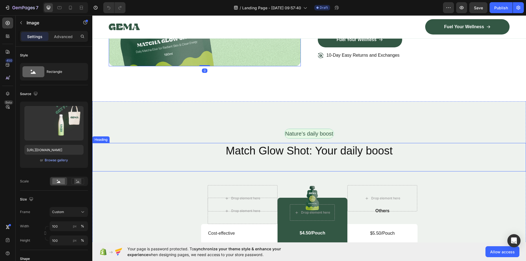
click at [244, 154] on h2 "Match Glow Shot: Your daily boost" at bounding box center [309, 150] width 434 height 15
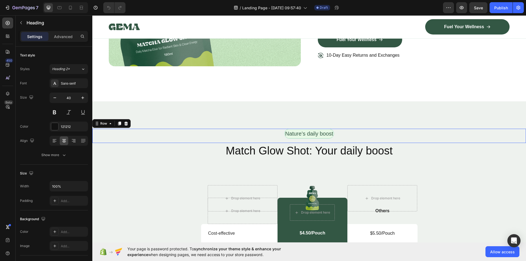
click at [240, 133] on div "Nature’s daily boost Text Block Row 0" at bounding box center [309, 136] width 434 height 14
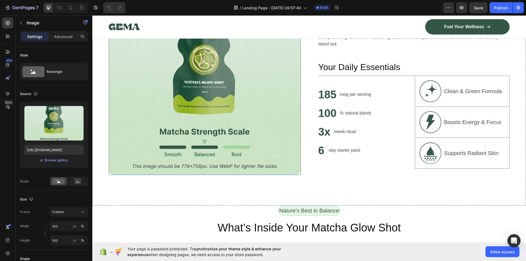
click at [248, 90] on img at bounding box center [205, 81] width 192 height 187
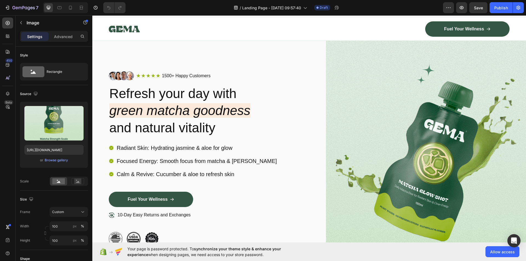
scroll to position [0, 0]
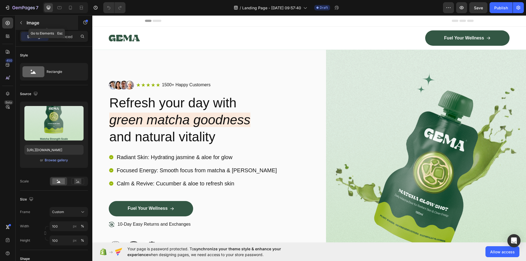
click at [21, 23] on icon "button" at bounding box center [21, 22] width 2 height 3
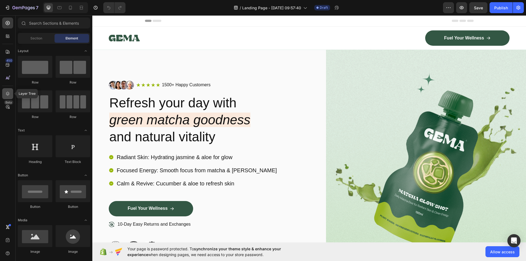
click at [8, 90] on div at bounding box center [7, 93] width 11 height 11
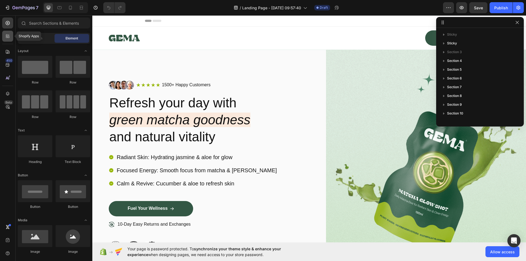
click at [10, 34] on icon at bounding box center [7, 35] width 5 height 5
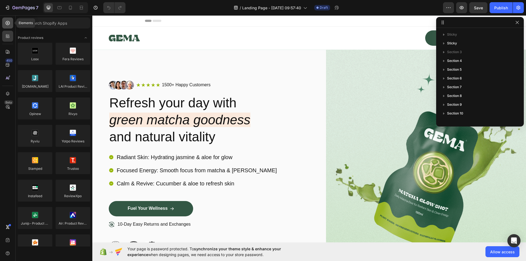
click at [9, 26] on div at bounding box center [7, 23] width 11 height 11
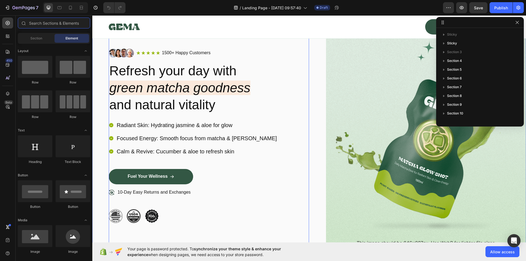
scroll to position [192, 0]
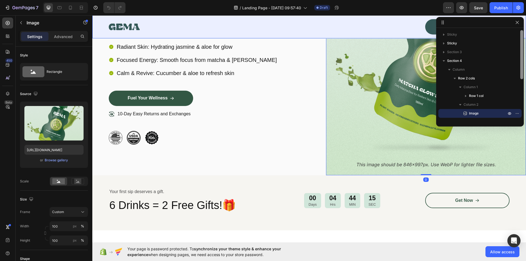
scroll to position [110, 0]
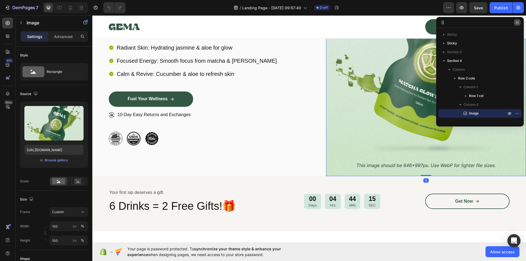
click at [520, 25] on button "button" at bounding box center [517, 22] width 7 height 7
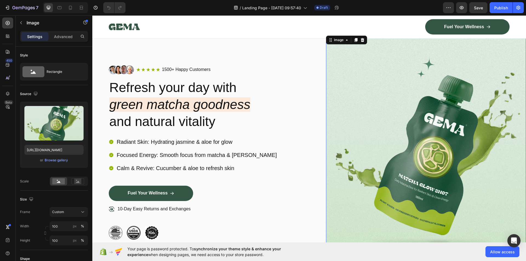
scroll to position [0, 0]
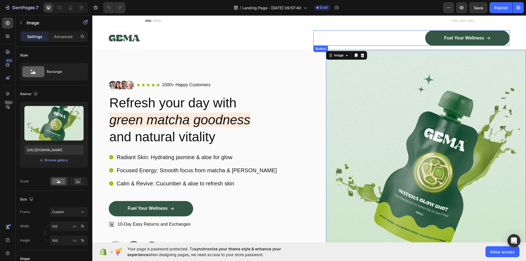
click at [402, 39] on div "Fuel Your Wellness Button" at bounding box center [412, 37] width 197 height 15
click at [388, 89] on img at bounding box center [426, 168] width 200 height 236
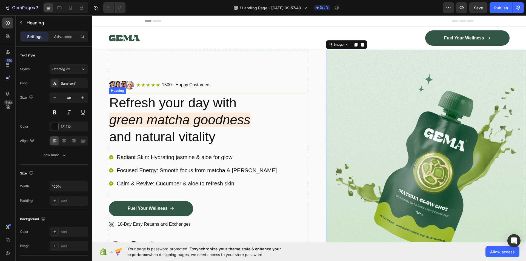
click at [235, 133] on h2 "Refresh your day with green matcha goodness and natural vitality" at bounding box center [209, 120] width 200 height 52
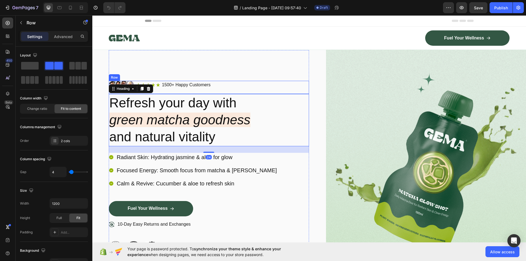
click at [252, 82] on div "Icon Icon Icon Icon Icon Icon List 1500+ Happy Customers Text Block Row" at bounding box center [222, 85] width 173 height 7
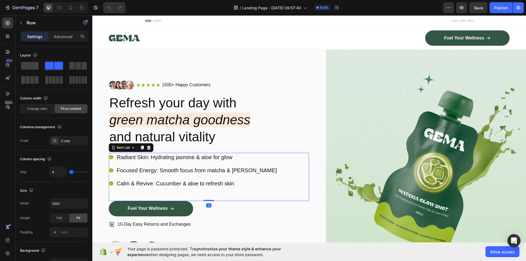
click at [256, 161] on div "Radiant Skin: Hydrating jasmine & aloe for glow Focused Energy: Smooth focus fr…" at bounding box center [209, 177] width 200 height 48
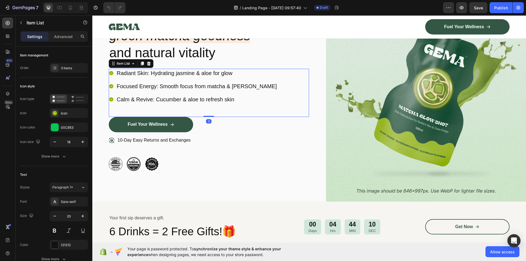
scroll to position [137, 0]
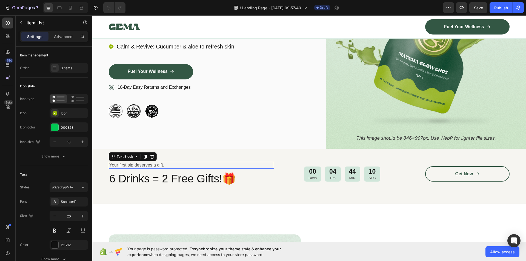
click at [262, 165] on p "Your first sip deserves a gift." at bounding box center [191, 166] width 164 height 6
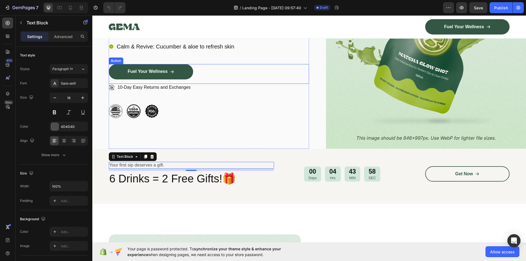
click at [181, 94] on div "10-Day Easy Returns and Exchanges" at bounding box center [209, 94] width 200 height 21
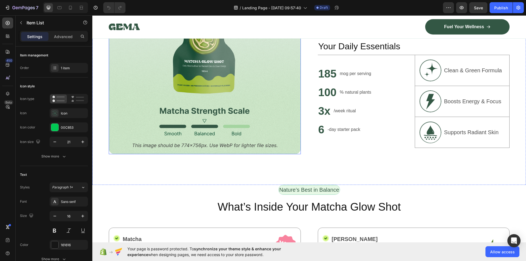
scroll to position [466, 0]
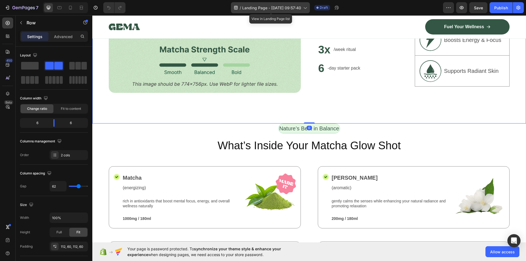
click at [286, 10] on span "Landing Page - [DATE] 09:57:40" at bounding box center [271, 8] width 59 height 6
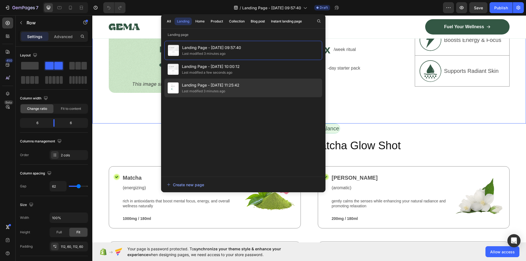
click at [240, 86] on div "Landing Page - [DATE] 11:25:42 Last modified 3 minutes ago" at bounding box center [243, 88] width 158 height 19
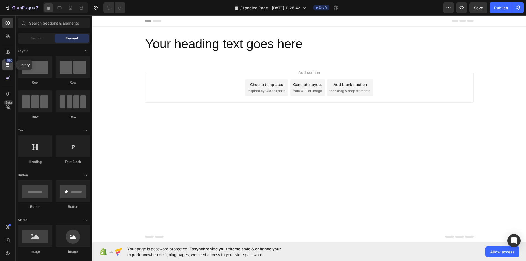
click at [7, 63] on div "450" at bounding box center [7, 64] width 11 height 11
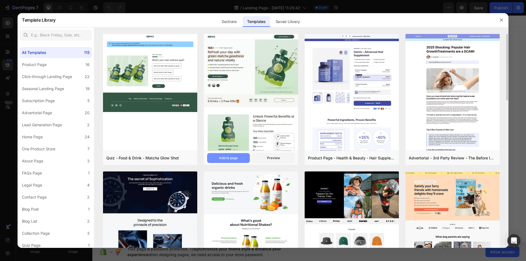
click at [244, 156] on button "Add to page" at bounding box center [228, 158] width 43 height 10
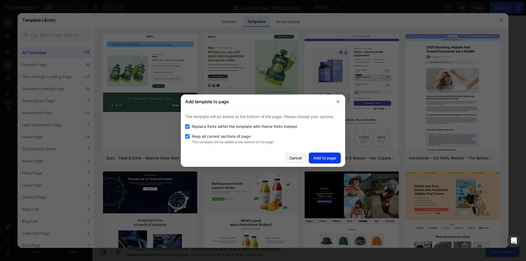
click at [318, 154] on button "Add to page" at bounding box center [325, 158] width 32 height 11
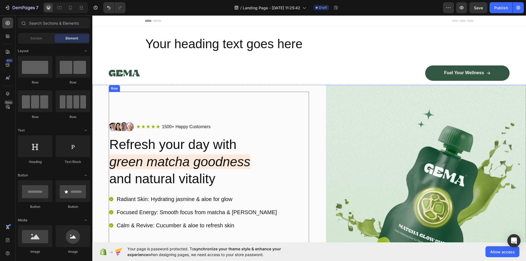
click at [178, 68] on div at bounding box center [207, 73] width 197 height 15
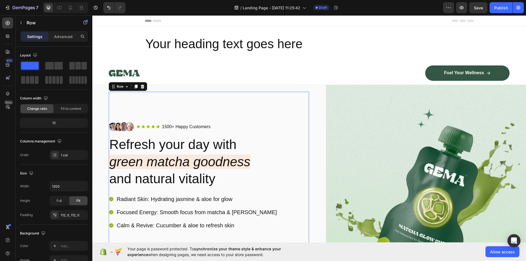
click at [192, 102] on div "Image Icon Icon Icon Icon Icon Icon List 1500+ Happy Customers Text Block Row R…" at bounding box center [209, 203] width 200 height 222
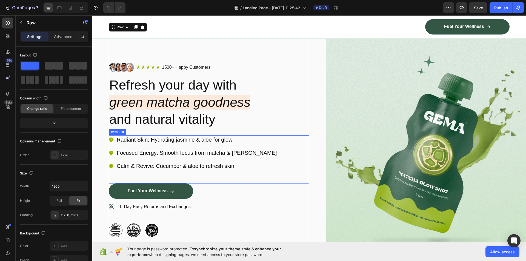
scroll to position [110, 0]
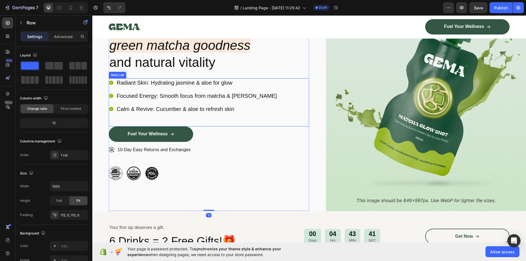
click at [244, 87] on div "Radiant Skin: Hydrating jasmine & aloe for glow" at bounding box center [197, 82] width 162 height 9
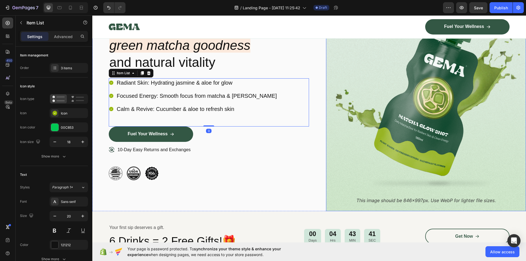
click at [341, 102] on img at bounding box center [426, 93] width 200 height 236
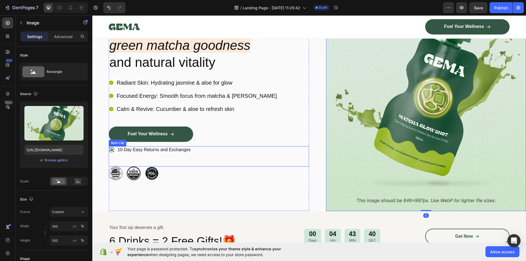
click at [276, 146] on div "10-Day Easy Returns and Exchanges" at bounding box center [209, 156] width 200 height 21
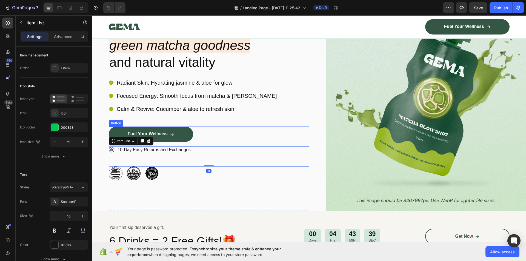
click at [227, 129] on div "Fuel Your Wellness Button" at bounding box center [209, 137] width 200 height 20
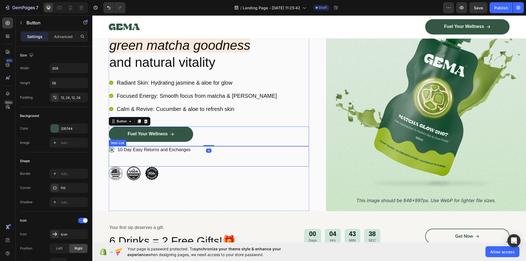
click at [203, 152] on div "10-Day Easy Returns and Exchanges" at bounding box center [209, 156] width 200 height 21
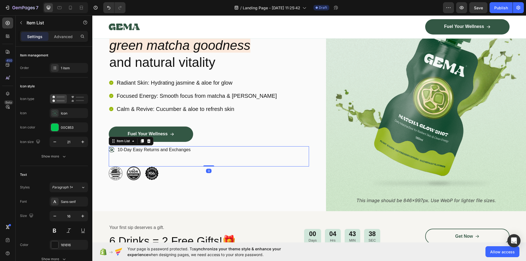
click at [151, 160] on div "10-Day Easy Returns and Exchanges" at bounding box center [209, 156] width 200 height 21
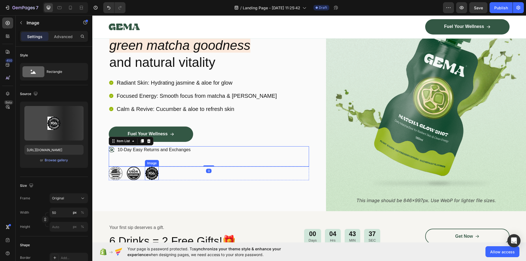
click at [146, 168] on img at bounding box center [152, 174] width 14 height 14
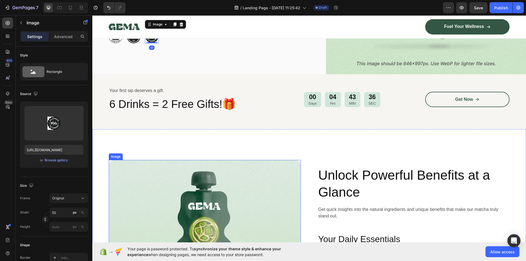
click at [183, 162] on img at bounding box center [205, 253] width 192 height 187
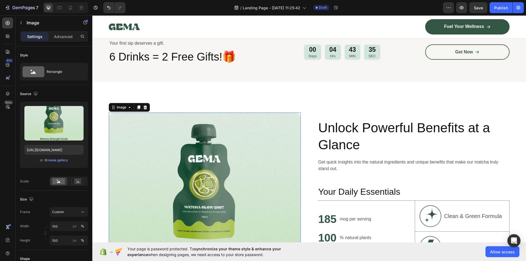
scroll to position [356, 0]
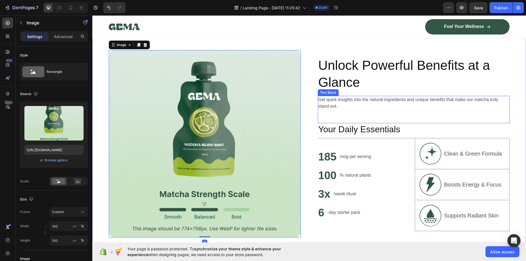
click at [362, 118] on div "Get quick insights into the natural ingredients and unique benefits that make o…" at bounding box center [414, 109] width 192 height 27
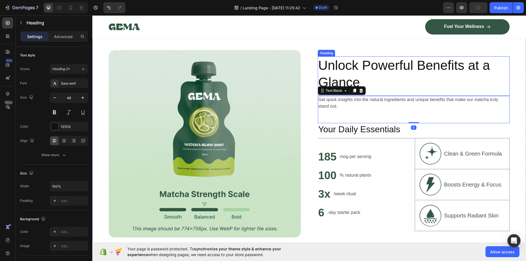
click at [359, 66] on h2 "Unlock Powerful Benefits at a Glance" at bounding box center [414, 73] width 192 height 35
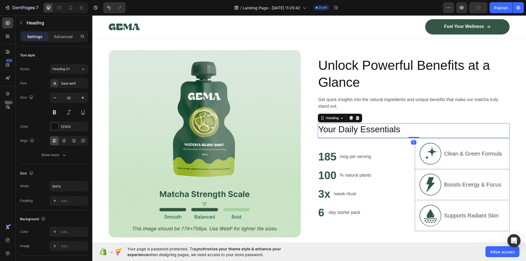
click at [349, 124] on h2 "Your Daily Essentials" at bounding box center [414, 129] width 192 height 13
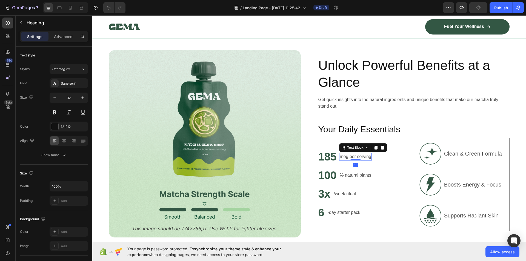
click at [341, 155] on p "mog per serving" at bounding box center [356, 156] width 32 height 7
click at [334, 175] on h2 "100" at bounding box center [327, 175] width 19 height 15
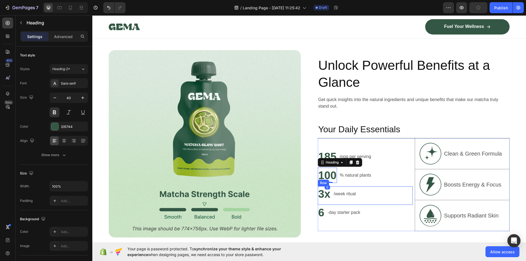
click at [333, 199] on div "/week ritual Text Block" at bounding box center [344, 193] width 23 height 15
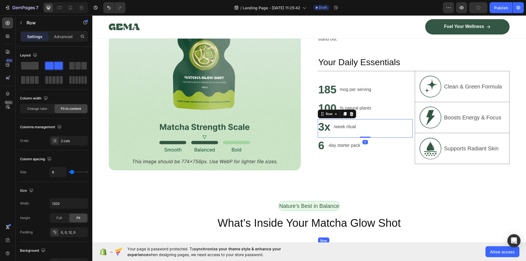
scroll to position [493, 0]
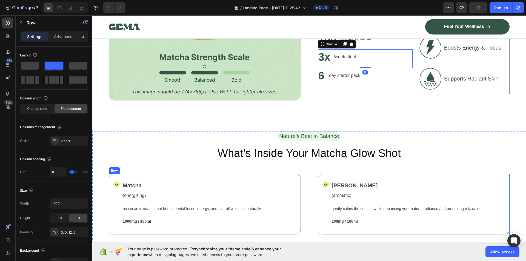
click at [303, 180] on div "Icon Matcha Text Block (energizing) Text Block rich in antioxidants that boost …" at bounding box center [309, 211] width 401 height 75
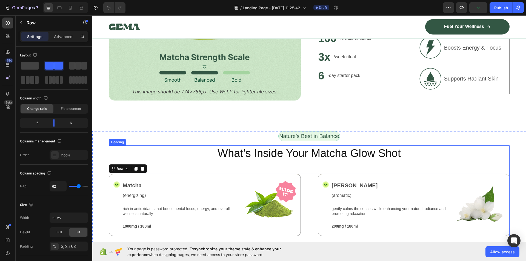
click at [269, 151] on h2 "What’s Inside Your Matcha Glow Shot" at bounding box center [309, 153] width 401 height 15
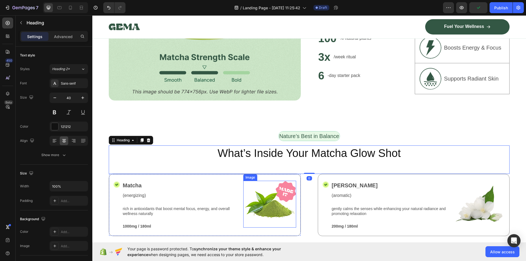
click at [263, 182] on img at bounding box center [269, 204] width 53 height 47
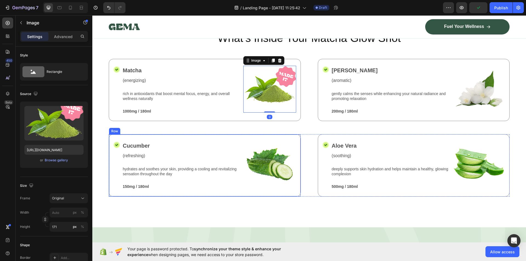
scroll to position [630, 0]
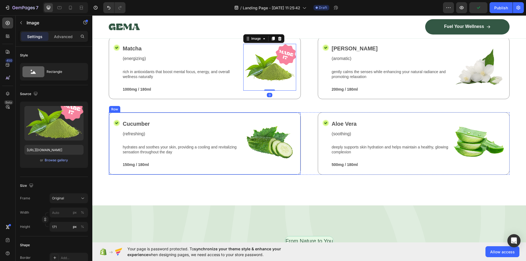
click at [253, 169] on div "Icon Cucumber Text Block (refreshing) Text Block hydrates and soothes your skin…" at bounding box center [205, 143] width 192 height 62
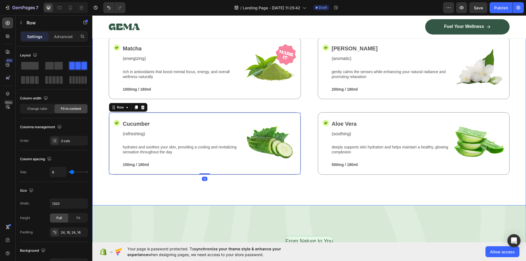
click at [366, 149] on p "deeply supports skin hydration and helps maintain a healthy, glowing complexion" at bounding box center [391, 150] width 118 height 10
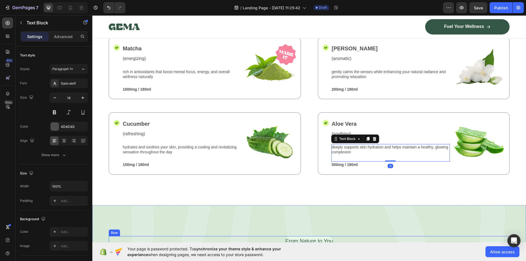
scroll to position [767, 0]
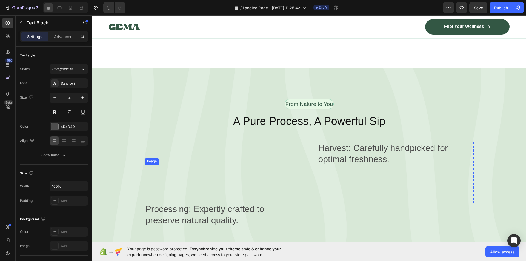
click at [266, 135] on div "A Pure Process, A Powerful Sip Heading" at bounding box center [309, 127] width 401 height 29
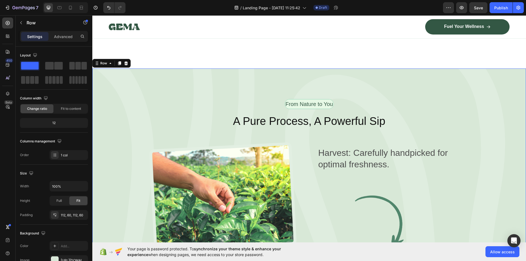
click at [208, 121] on h2 "A Pure Process, A Powerful Sip" at bounding box center [309, 120] width 401 height 15
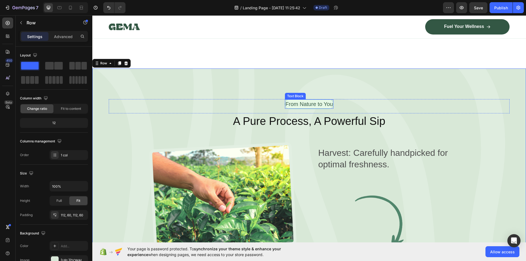
click at [300, 100] on p "From Nature to You" at bounding box center [309, 104] width 47 height 8
click at [418, 144] on div "Harvest: Carefully handpicked for optimal freshness. Text Block Image" at bounding box center [396, 198] width 156 height 113
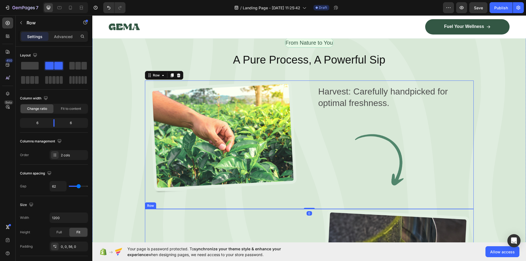
scroll to position [877, 0]
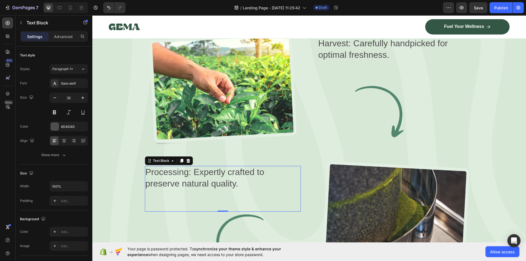
click at [210, 181] on p "Processing: Expertly crafted to preserve natural quality." at bounding box center [223, 178] width 155 height 23
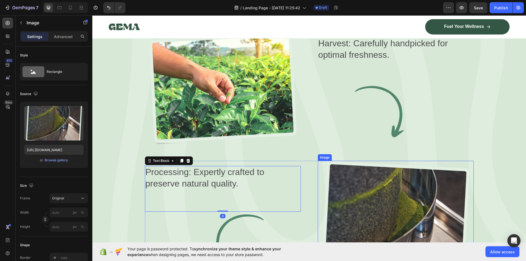
click at [419, 169] on img at bounding box center [396, 217] width 156 height 113
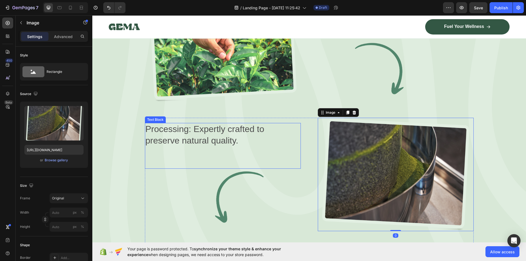
scroll to position [987, 0]
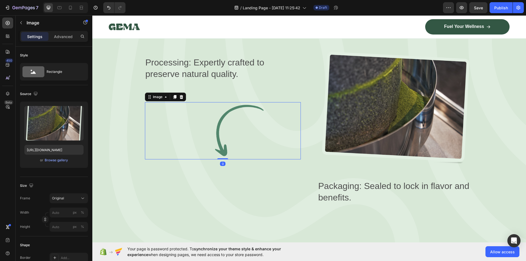
click at [217, 156] on img at bounding box center [223, 130] width 156 height 57
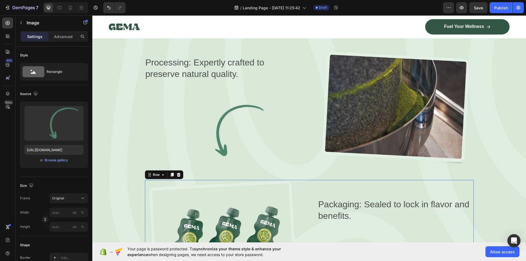
click at [387, 188] on div "Packaging: Sealed to lock in flavor and benefits. Text Block Image Image Image …" at bounding box center [396, 236] width 156 height 113
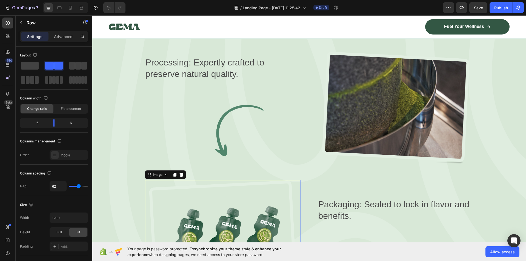
click at [180, 208] on img at bounding box center [223, 236] width 156 height 113
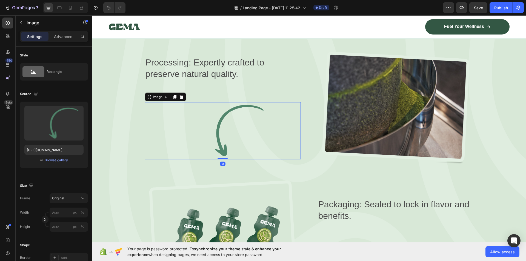
click at [235, 146] on img at bounding box center [223, 130] width 156 height 57
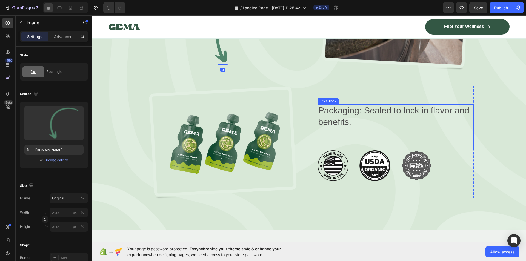
scroll to position [1096, 0]
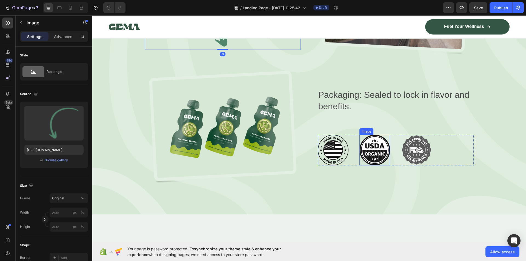
click at [381, 157] on img at bounding box center [375, 150] width 31 height 31
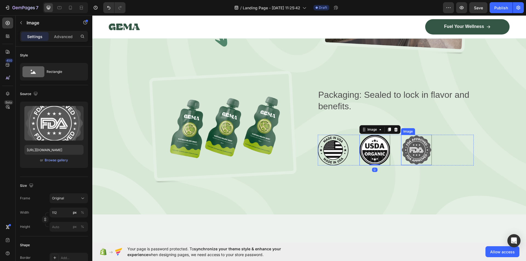
click at [414, 155] on img at bounding box center [416, 150] width 31 height 31
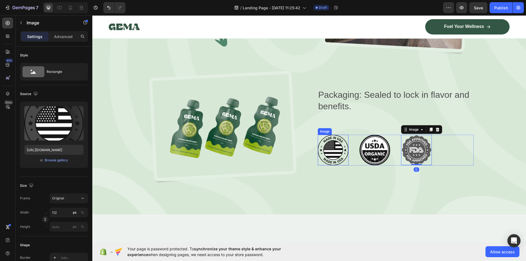
click at [326, 154] on img at bounding box center [333, 150] width 31 height 31
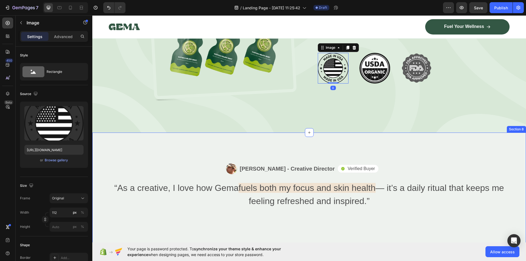
scroll to position [1179, 0]
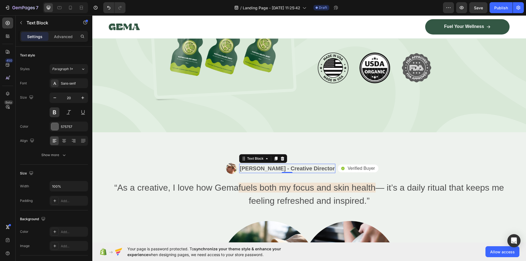
click at [331, 164] on div "[PERSON_NAME] - Creative Director" at bounding box center [287, 168] width 96 height 9
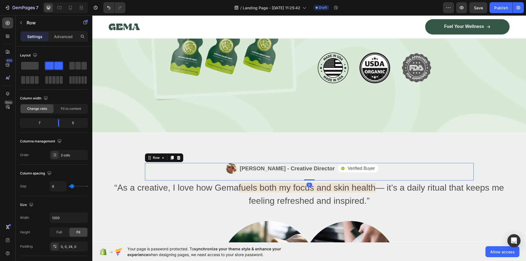
click at [357, 163] on div "Icon Verified Buyer Text Block Row Row" at bounding box center [406, 168] width 136 height 11
click at [264, 204] on p "“As a creative, I love how Gema fuels both my focus and skin health — it’s a da…" at bounding box center [309, 194] width 400 height 26
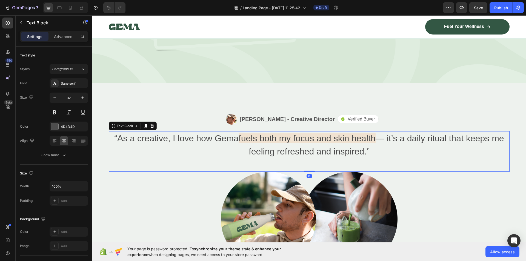
scroll to position [1288, 0]
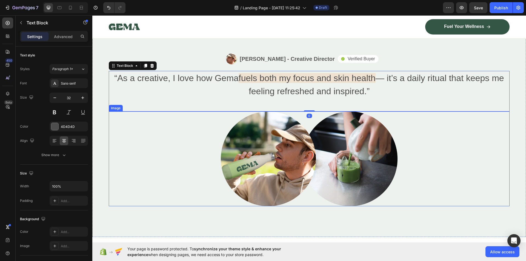
click at [271, 186] on img at bounding box center [309, 159] width 177 height 95
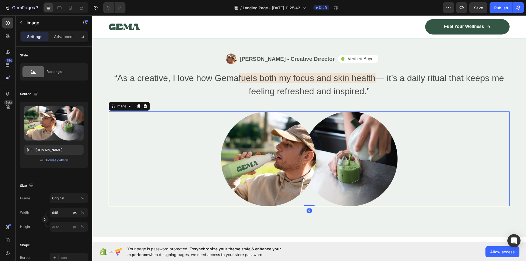
click at [396, 171] on div at bounding box center [309, 159] width 401 height 95
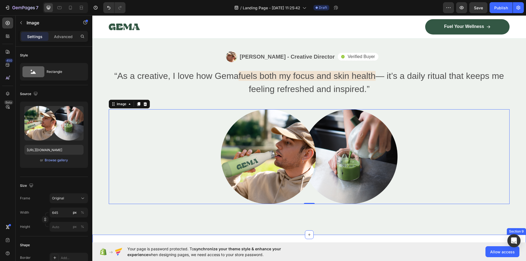
scroll to position [1425, 0]
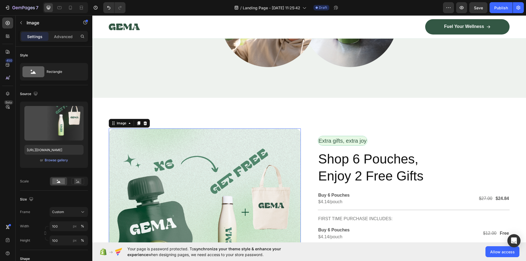
click at [283, 182] on img at bounding box center [205, 225] width 192 height 192
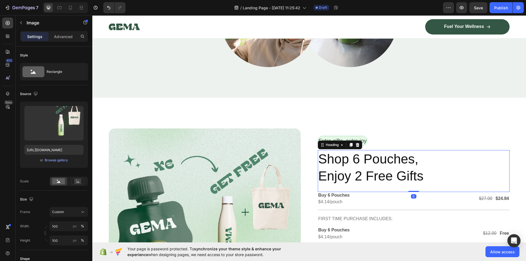
click at [357, 176] on h2 "Shop 6 Pouches, Enjoy 2 Free Gifts" at bounding box center [414, 167] width 192 height 35
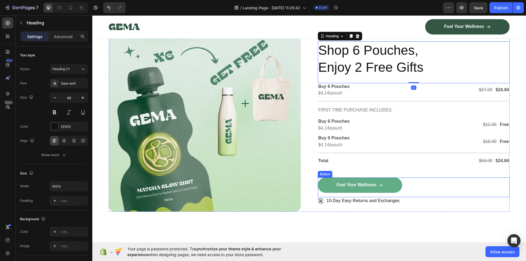
scroll to position [1535, 0]
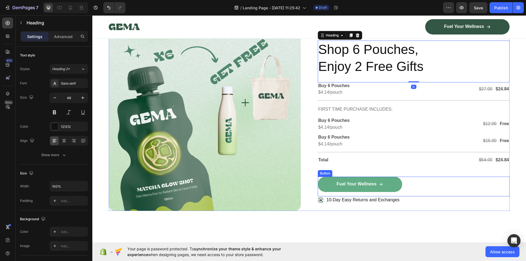
click at [351, 189] on link "Fuel Your Wellness" at bounding box center [360, 184] width 84 height 15
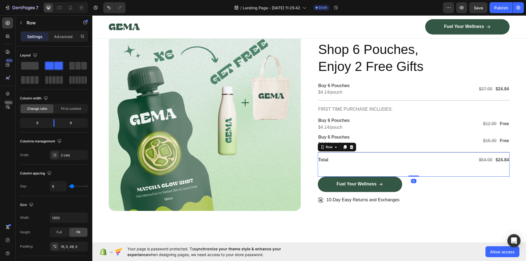
click at [374, 172] on div "Total Text Block $54.00 Text Block $24.84 Text Block Row Row 0" at bounding box center [414, 164] width 192 height 24
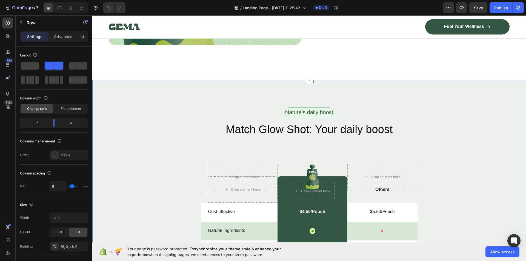
scroll to position [1754, 0]
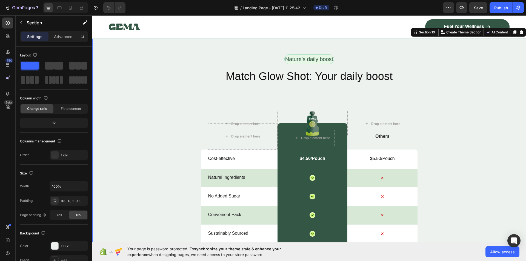
click at [235, 99] on div "Nature’s daily boost Text Block Row Match Glow Shot: Your daily boost Heading D…" at bounding box center [309, 195] width 434 height 283
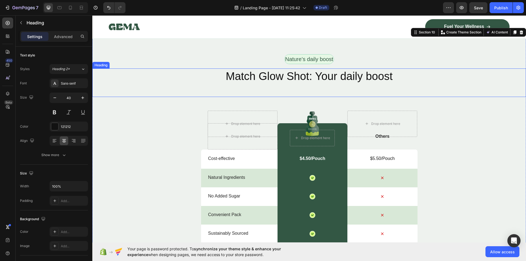
click at [276, 75] on h2 "Match Glow Shot: Your daily boost" at bounding box center [309, 76] width 434 height 15
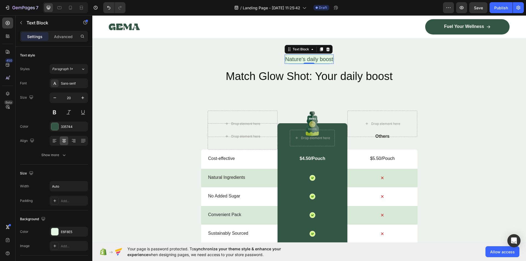
click at [293, 55] on p "Nature’s daily boost" at bounding box center [309, 59] width 48 height 8
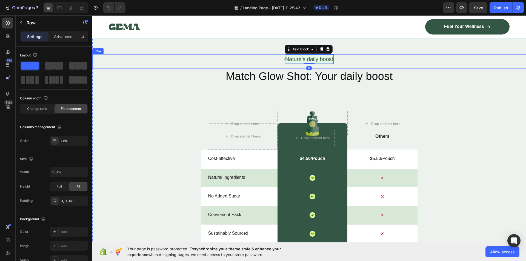
click at [243, 54] on div "Nature’s daily boost Text Block 0 Row" at bounding box center [309, 61] width 434 height 14
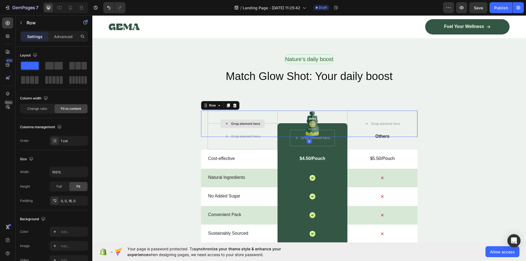
click at [242, 111] on div "Drop element here" at bounding box center [243, 124] width 70 height 26
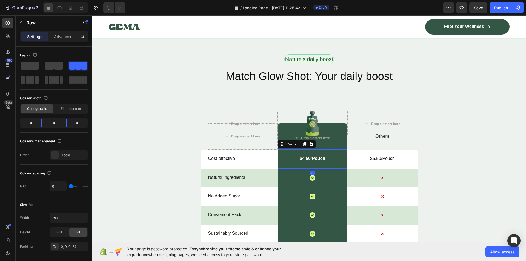
click at [343, 152] on div "$4.50/Pouch Text Block Row 0" at bounding box center [313, 158] width 70 height 19
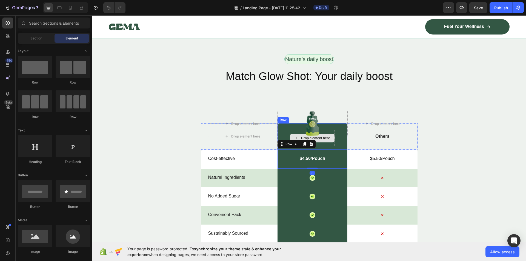
click at [315, 136] on div "Drop element here" at bounding box center [315, 138] width 29 height 4
click at [267, 153] on div "Cost-effective Text Block" at bounding box center [243, 159] width 70 height 19
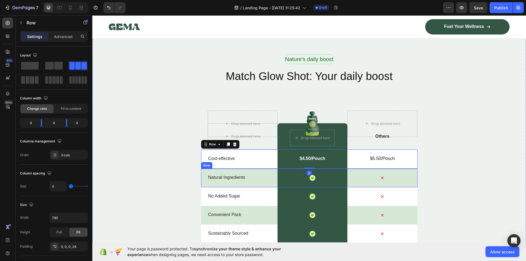
click at [226, 180] on div "Natural Ingredients Text Block" at bounding box center [243, 178] width 70 height 19
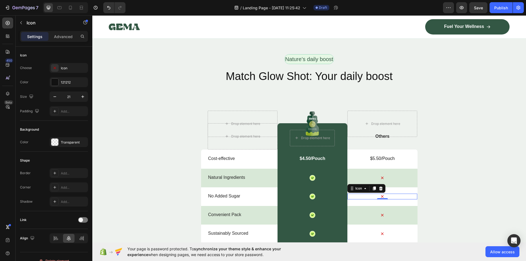
click at [367, 194] on div "Icon 0" at bounding box center [383, 197] width 70 height 6
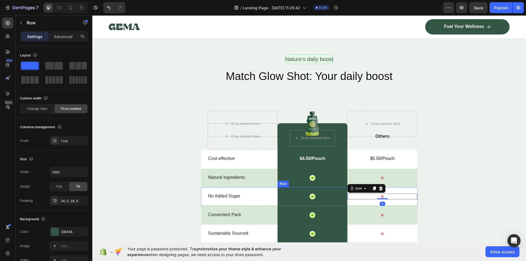
click at [281, 195] on div "Icon Row" at bounding box center [313, 196] width 70 height 19
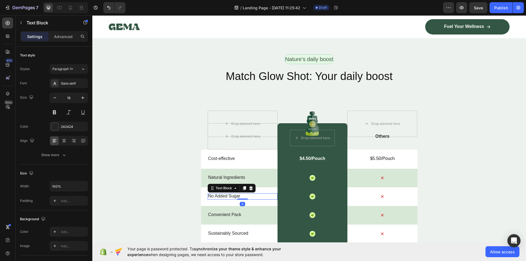
click at [249, 193] on p "No Added Sugar" at bounding box center [242, 196] width 69 height 6
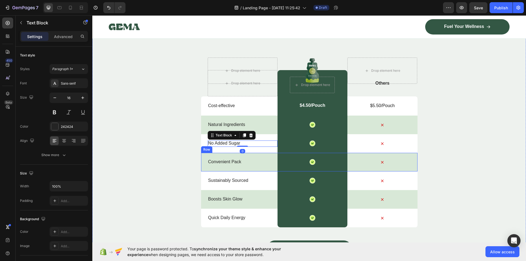
scroll to position [1809, 0]
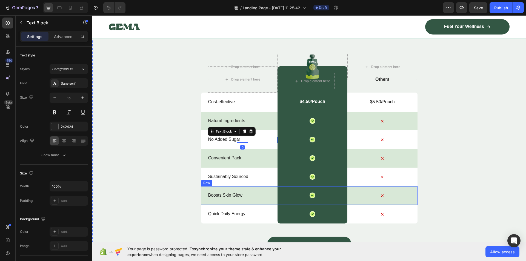
click at [243, 190] on div "Boosts Skin Glow Text Block" at bounding box center [243, 195] width 70 height 19
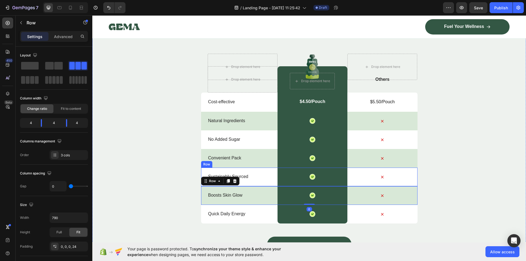
click at [252, 172] on div "Sustainably Sourced Text Block" at bounding box center [243, 177] width 70 height 19
click at [178, 118] on div "Nature’s daily boost Text Block Row Match Glow Shot: Your daily boost Heading D…" at bounding box center [309, 138] width 434 height 283
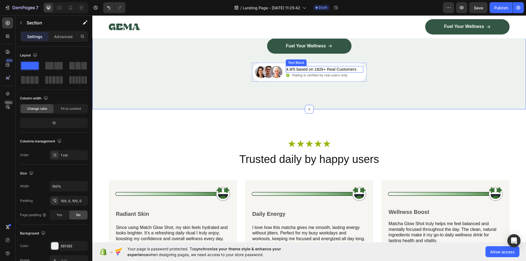
scroll to position [2028, 0]
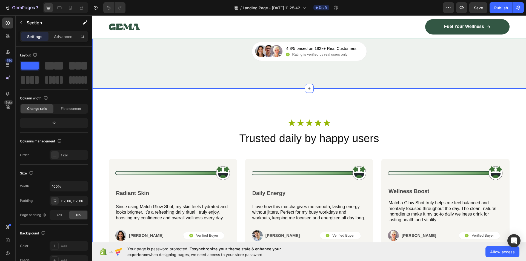
click at [320, 109] on div "Icon Icon Icon Icon Icon Icon List Row Trusted daily by happy users Heading Ima…" at bounding box center [309, 176] width 434 height 175
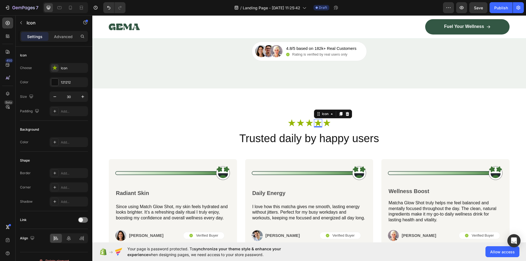
click at [319, 127] on div "Icon 0" at bounding box center [318, 123] width 8 height 8
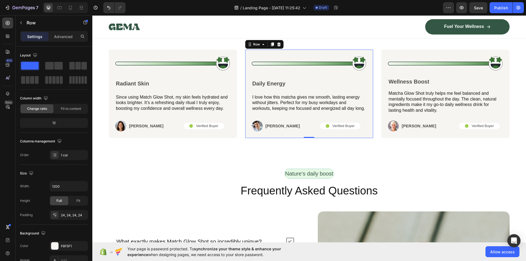
click at [290, 134] on div "Image Daily Energy Text Block I love how this matcha gives me smooth, lasting e…" at bounding box center [309, 94] width 128 height 89
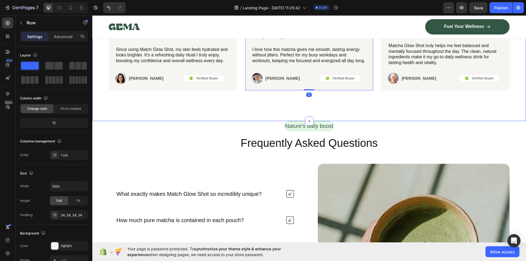
scroll to position [2247, 0]
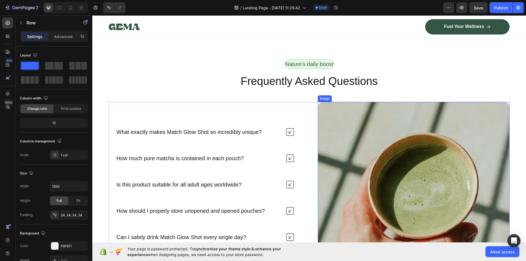
click at [374, 157] on img at bounding box center [414, 198] width 192 height 192
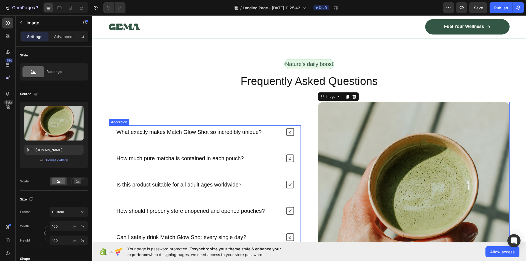
click at [243, 129] on p "What exactly makes Match Glow Shot so incredibly unique?" at bounding box center [188, 132] width 145 height 7
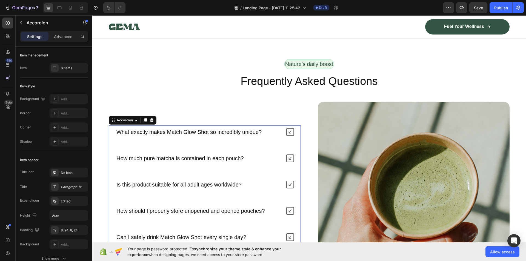
click at [234, 150] on div "What exactly makes Match Glow Shot so incredibly unique? How much pure matcha i…" at bounding box center [205, 198] width 192 height 145
click at [221, 187] on div "Is this product suitable for all adult ages worldwide?" at bounding box center [179, 184] width 127 height 9
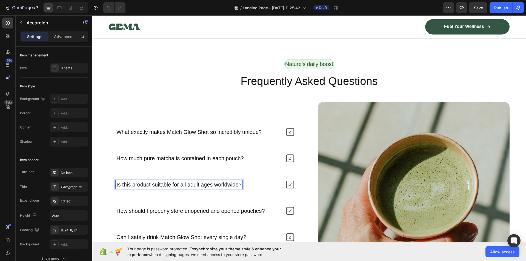
click at [326, 137] on img at bounding box center [414, 198] width 192 height 192
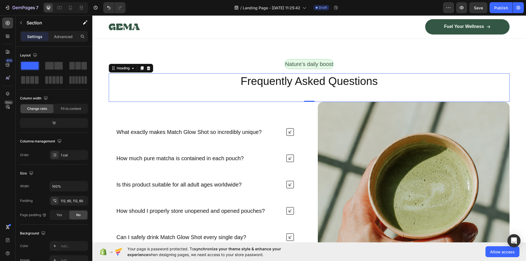
click at [254, 73] on h2 "Frequently Asked Questions" at bounding box center [309, 80] width 401 height 15
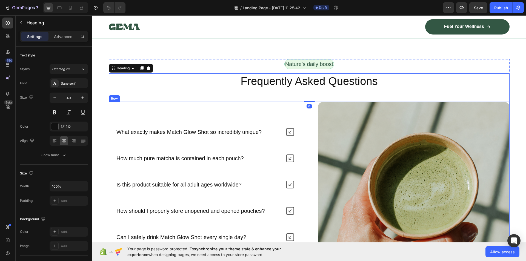
click at [248, 107] on div "What exactly makes Match Glow Shot so incredibly unique? How much pure matcha i…" at bounding box center [205, 198] width 192 height 192
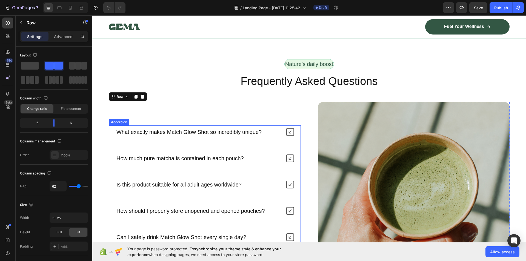
click at [240, 131] on p "What exactly makes Match Glow Shot so incredibly unique?" at bounding box center [188, 132] width 145 height 7
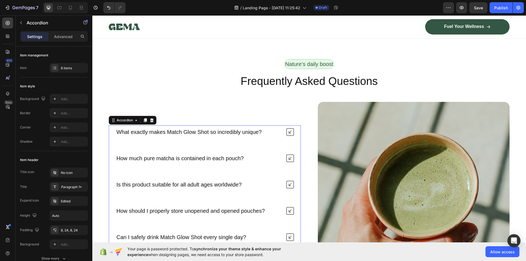
click at [246, 161] on div "How much pure matcha is contained in each pouch?" at bounding box center [199, 158] width 166 height 9
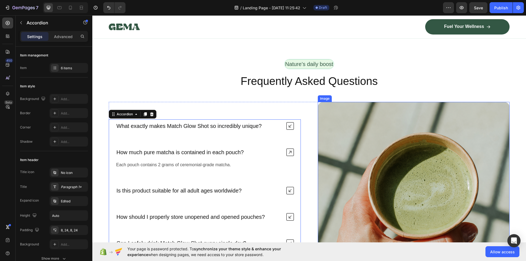
click at [368, 156] on img at bounding box center [414, 198] width 192 height 192
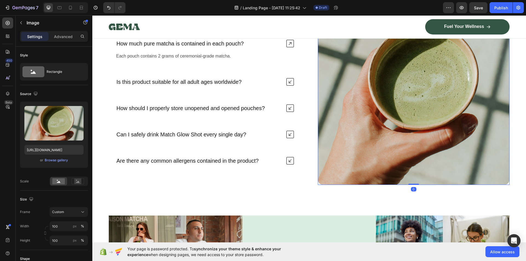
scroll to position [2357, 0]
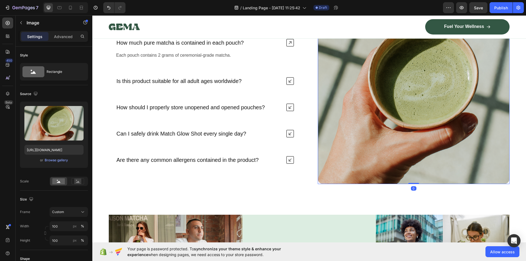
click at [359, 144] on img at bounding box center [414, 88] width 192 height 192
click at [389, 193] on div "Nature’s daily boost Text Block Row Frequently Asked Questions Heading What exa…" at bounding box center [309, 82] width 434 height 266
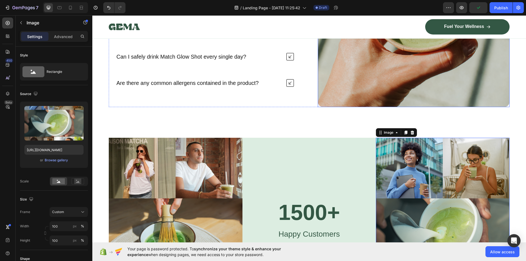
scroll to position [2439, 0]
